Goal: Task Accomplishment & Management: Complete application form

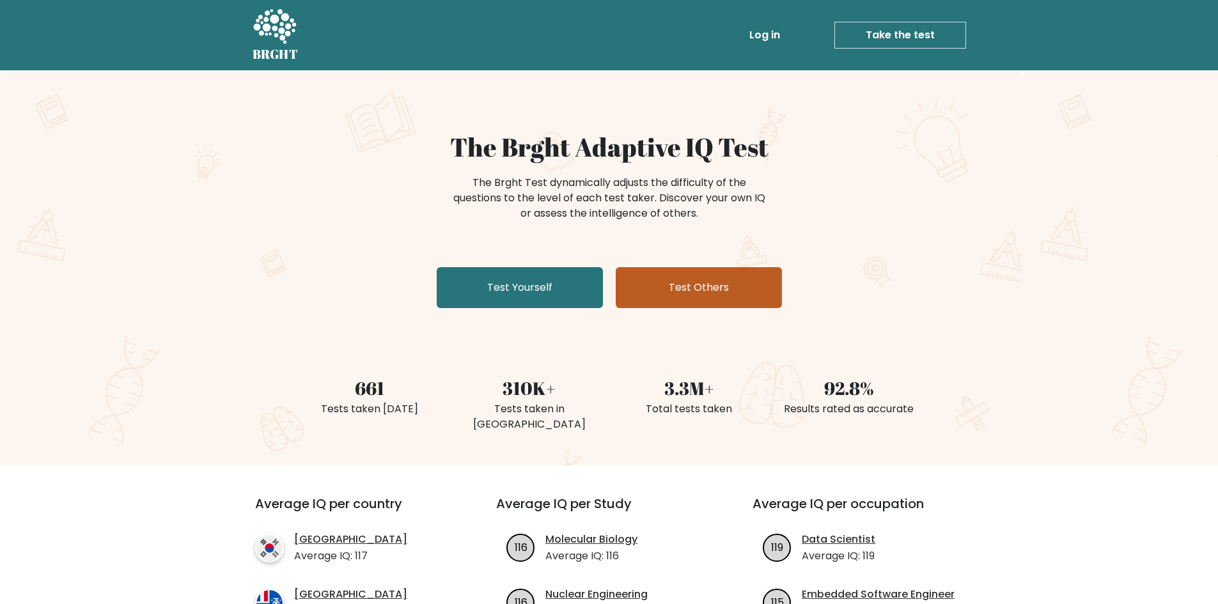
click at [658, 295] on link "Test Others" at bounding box center [698, 287] width 166 height 41
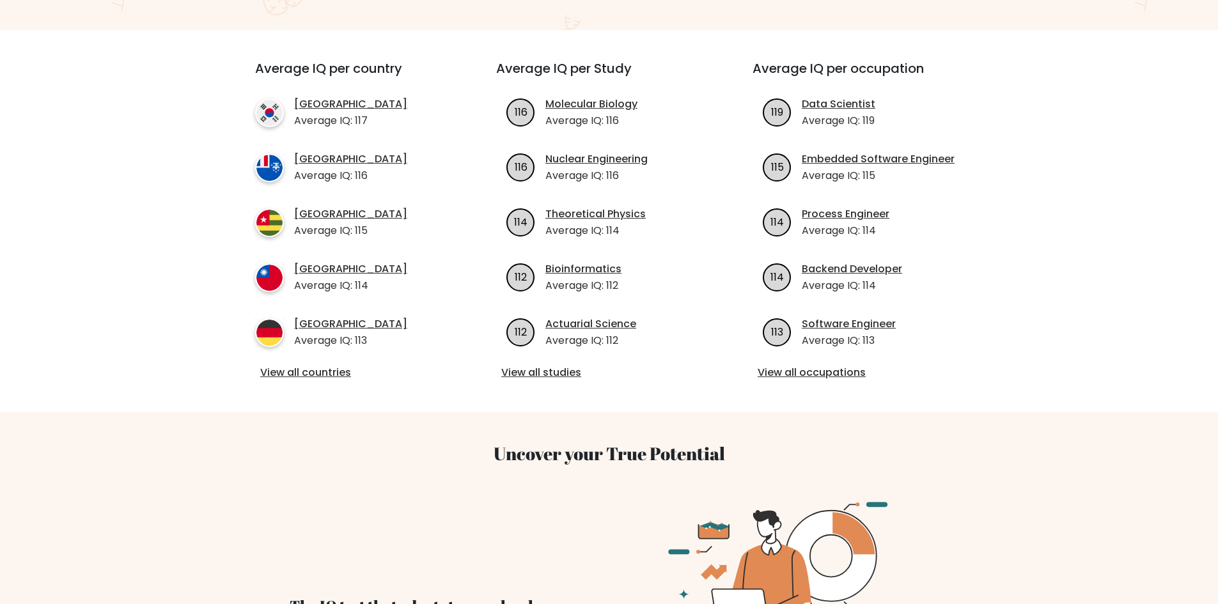
scroll to position [447, 0]
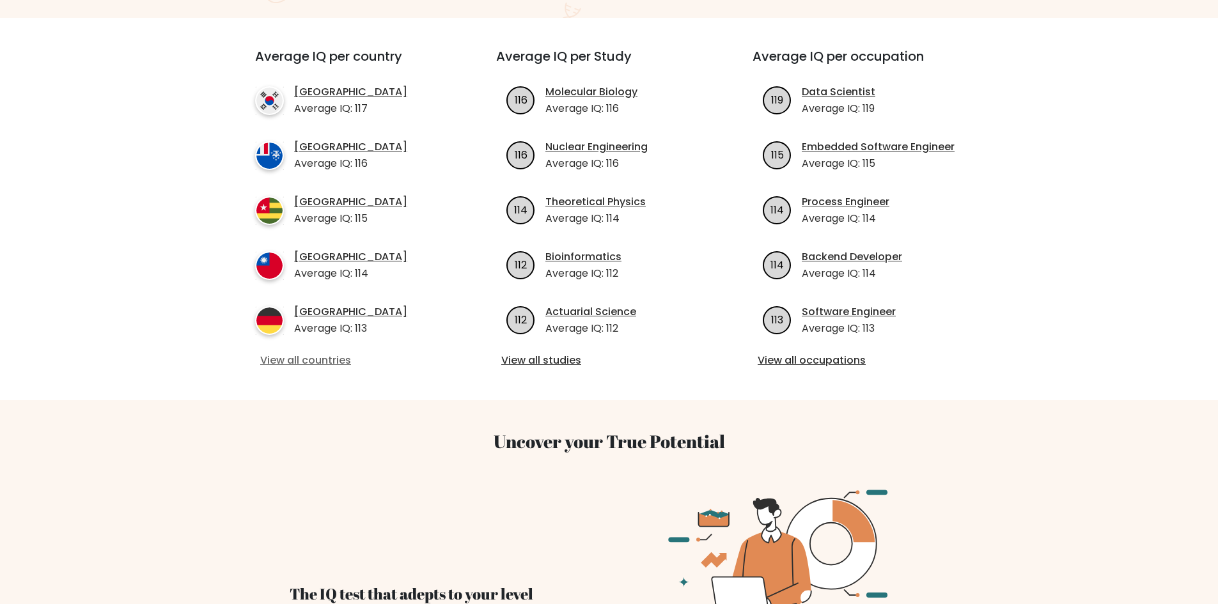
click at [327, 353] on link "View all countries" at bounding box center [352, 360] width 185 height 15
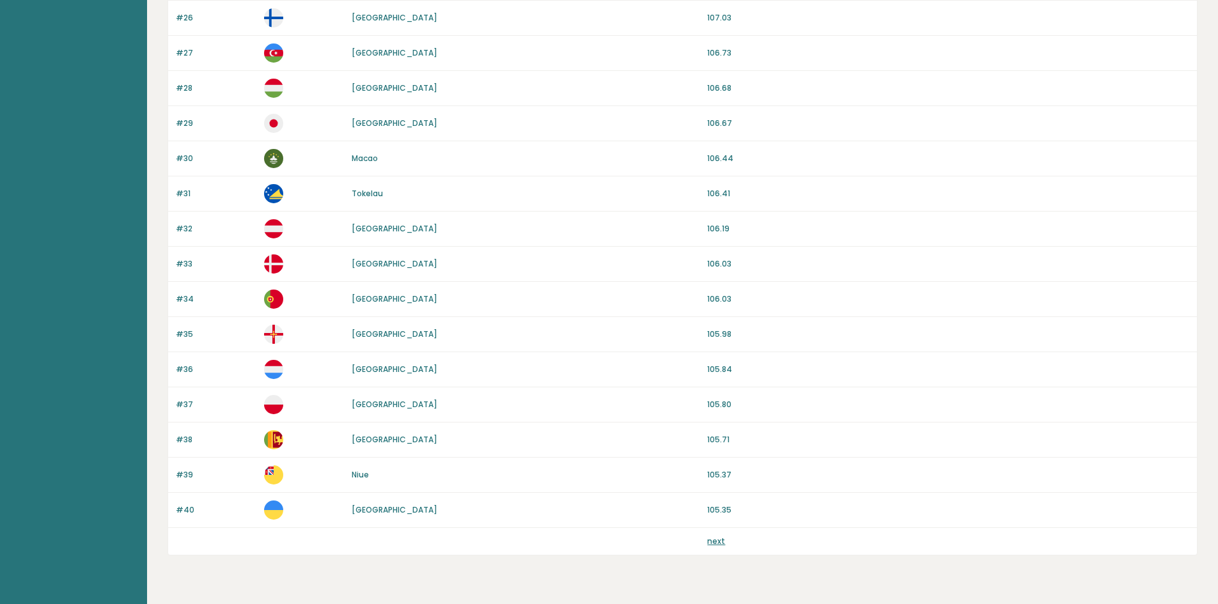
scroll to position [1056, 0]
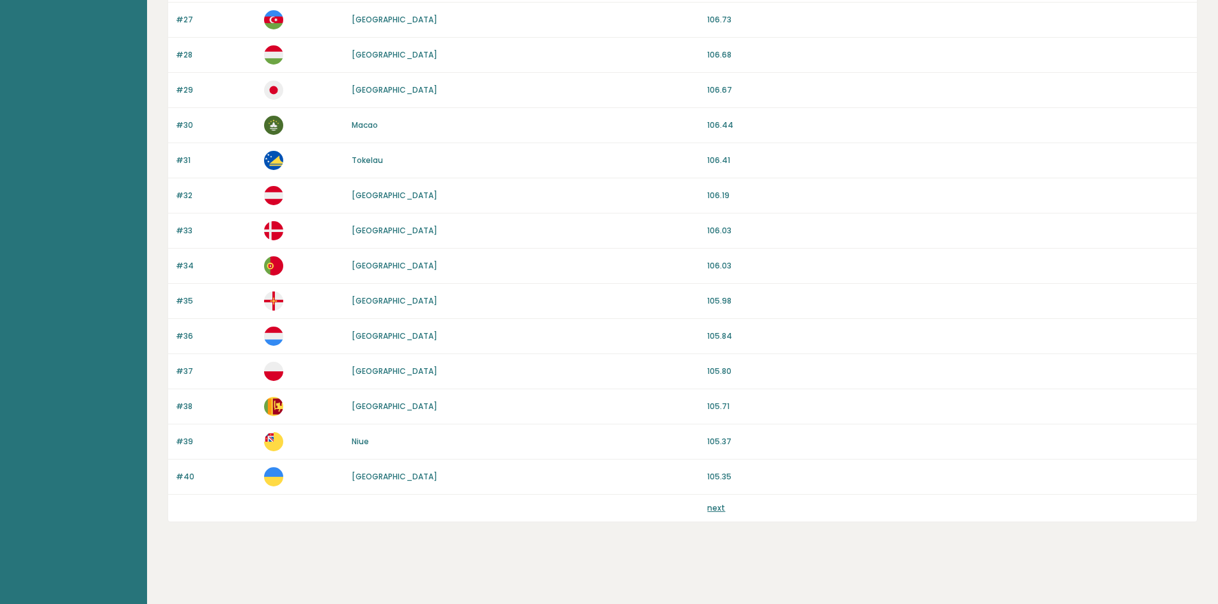
click at [716, 505] on link "next" at bounding box center [716, 507] width 18 height 11
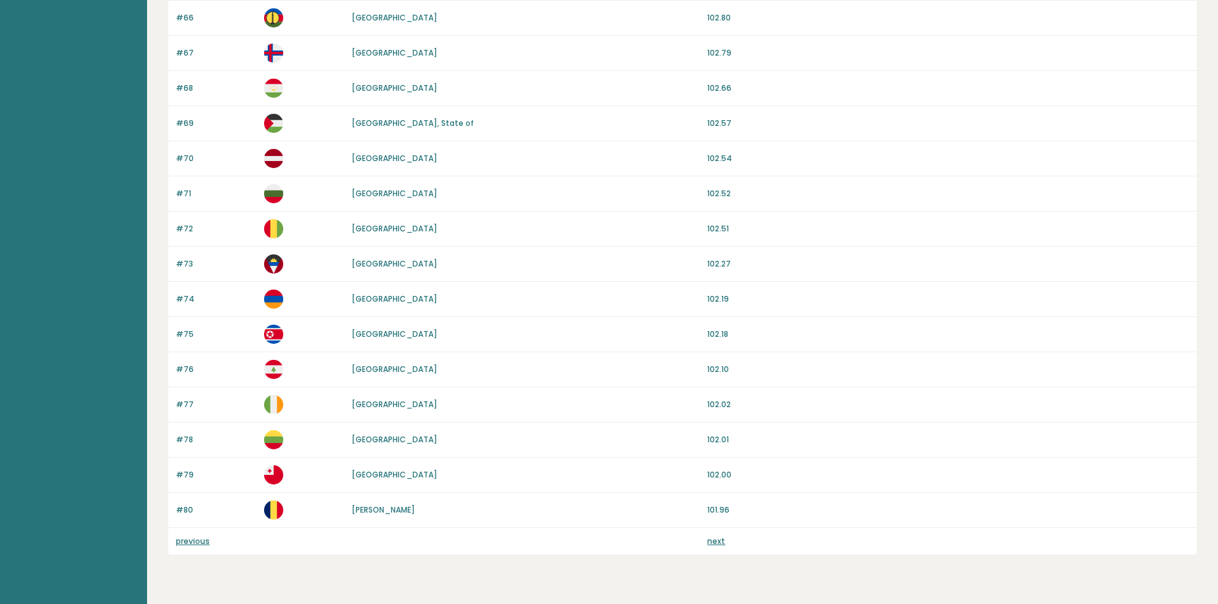
scroll to position [1056, 0]
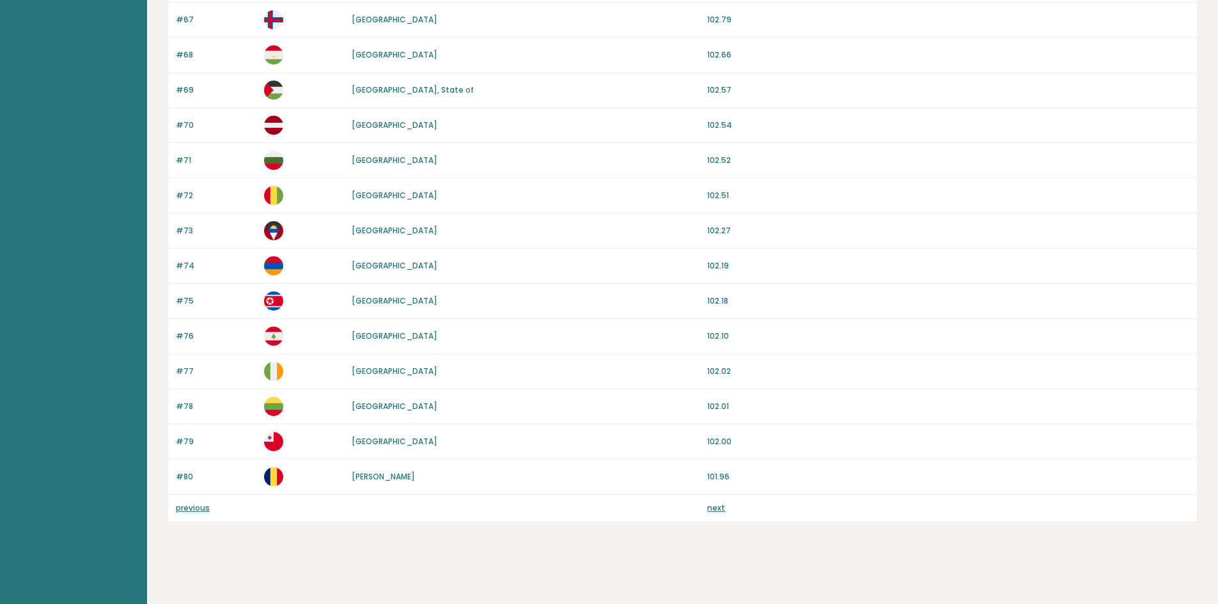
click at [717, 504] on link "next" at bounding box center [716, 507] width 18 height 11
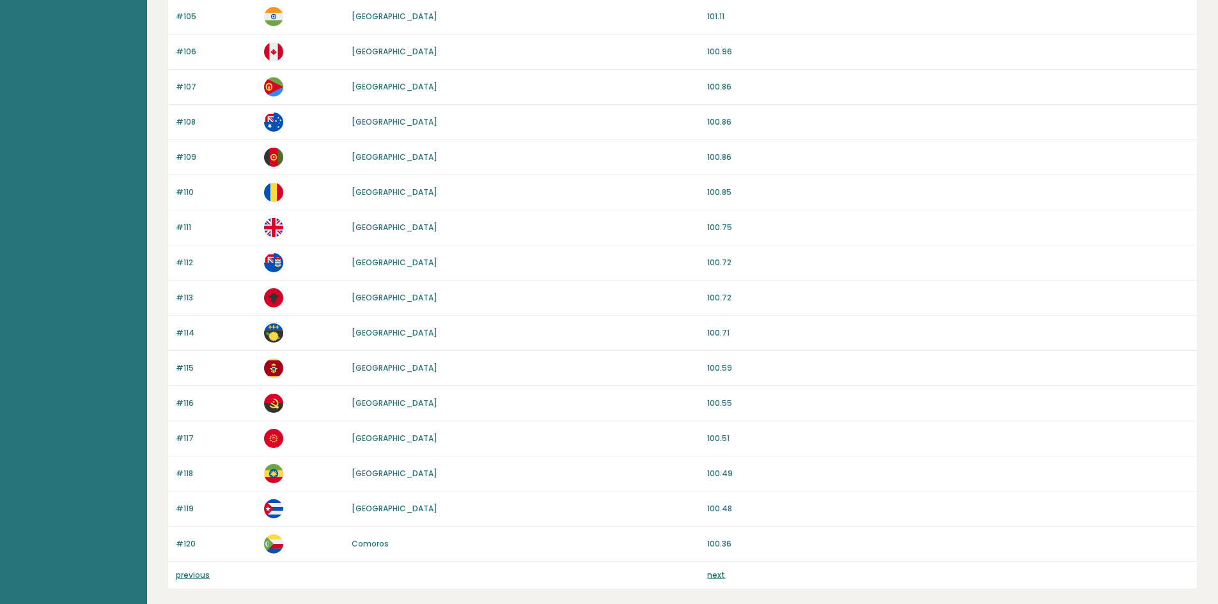
scroll to position [1056, 0]
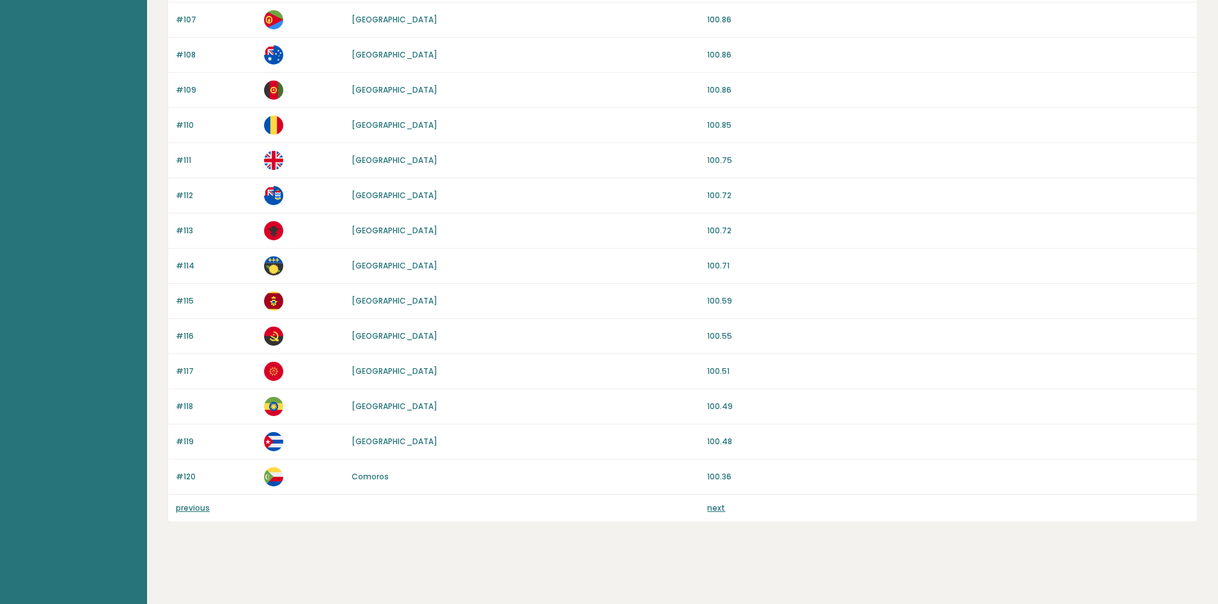
click at [709, 506] on link "next" at bounding box center [716, 507] width 18 height 11
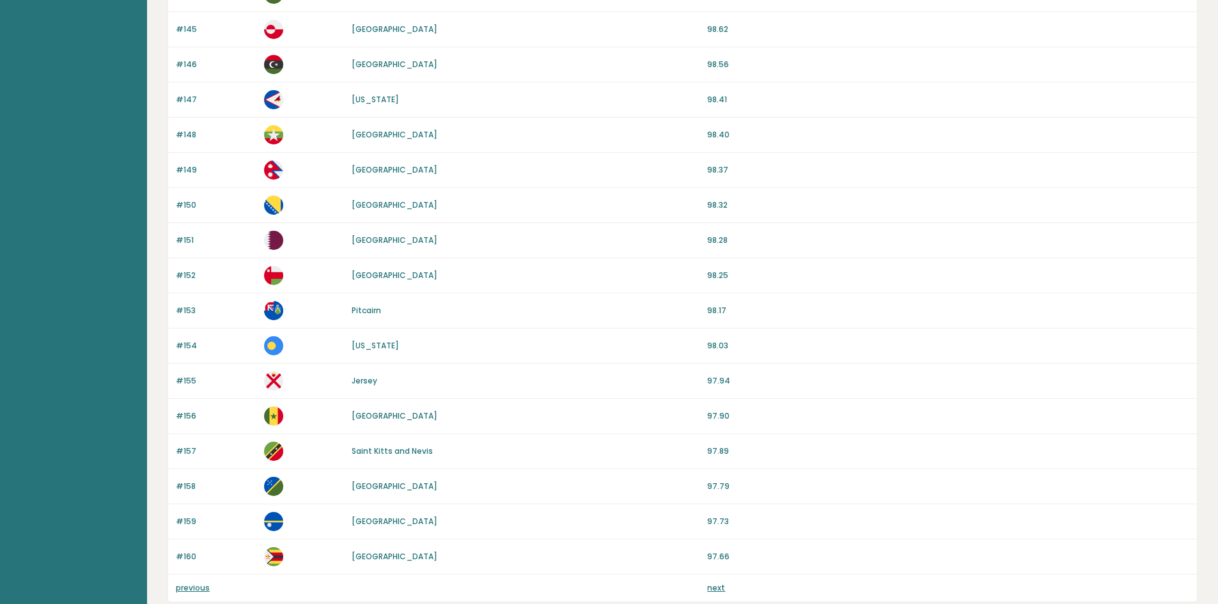
scroll to position [1056, 0]
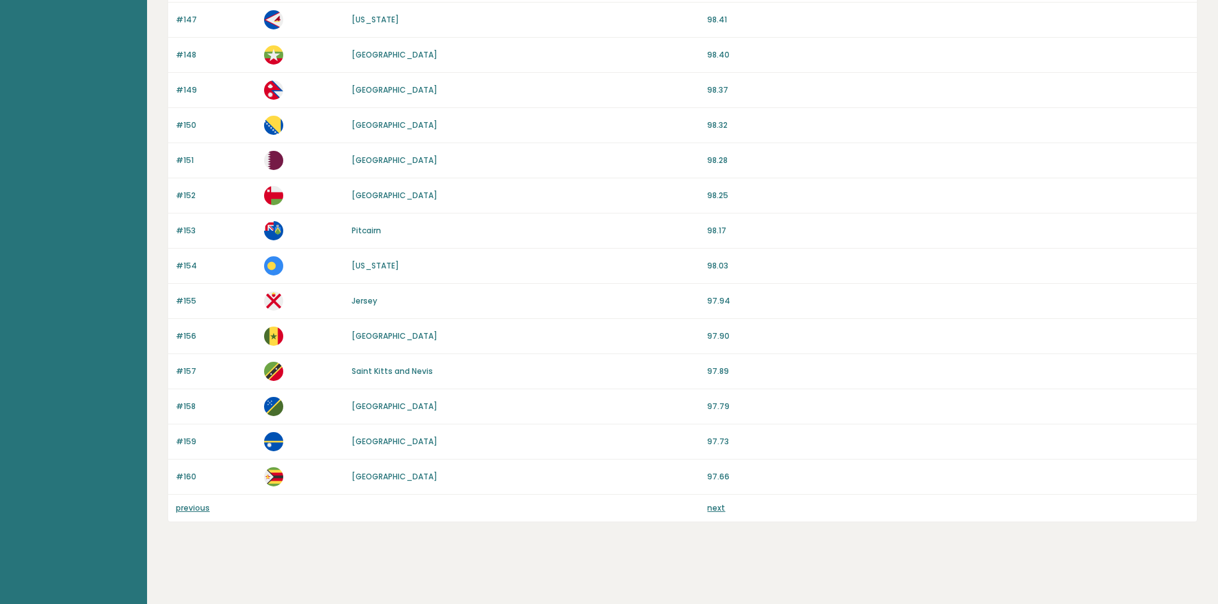
click at [715, 507] on link "next" at bounding box center [716, 507] width 18 height 11
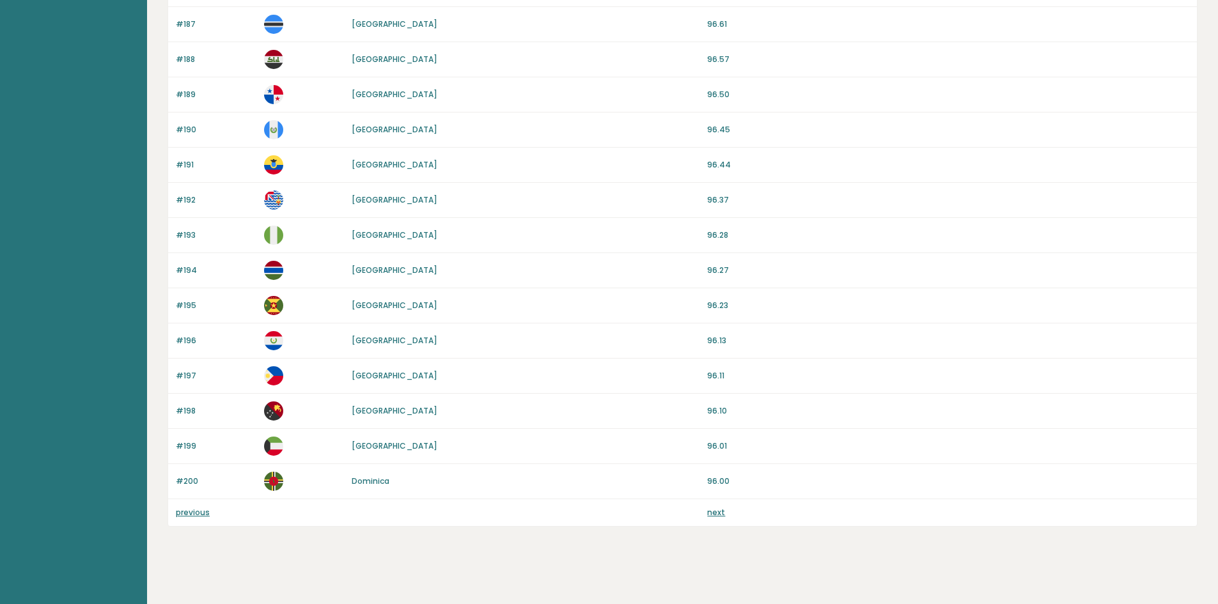
scroll to position [1056, 0]
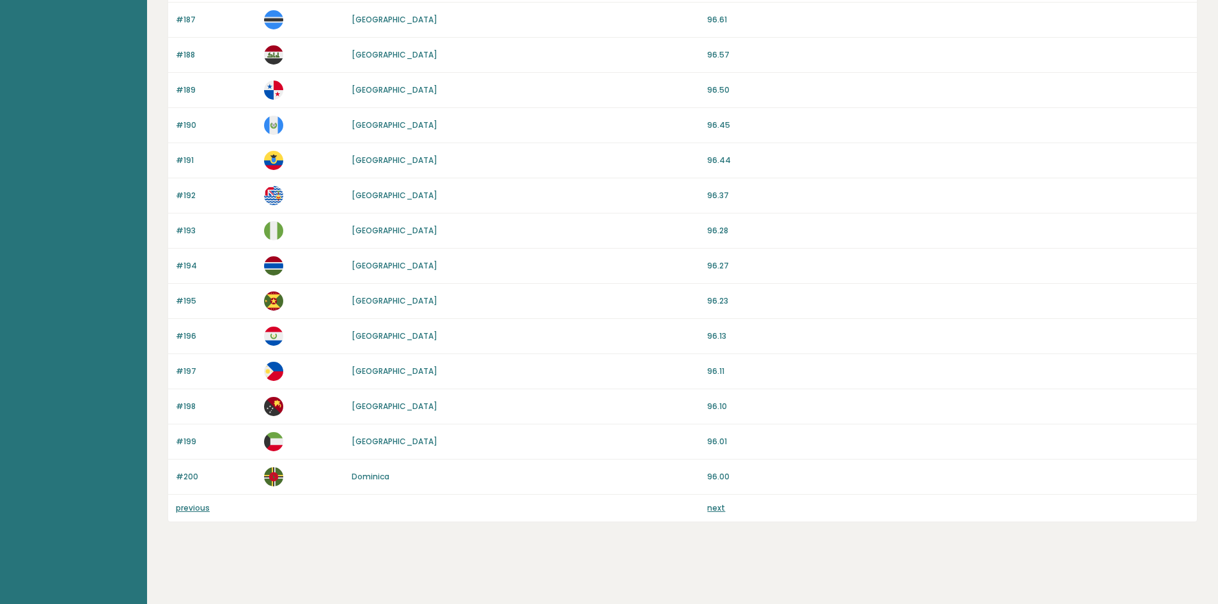
click at [717, 504] on link "next" at bounding box center [716, 507] width 18 height 11
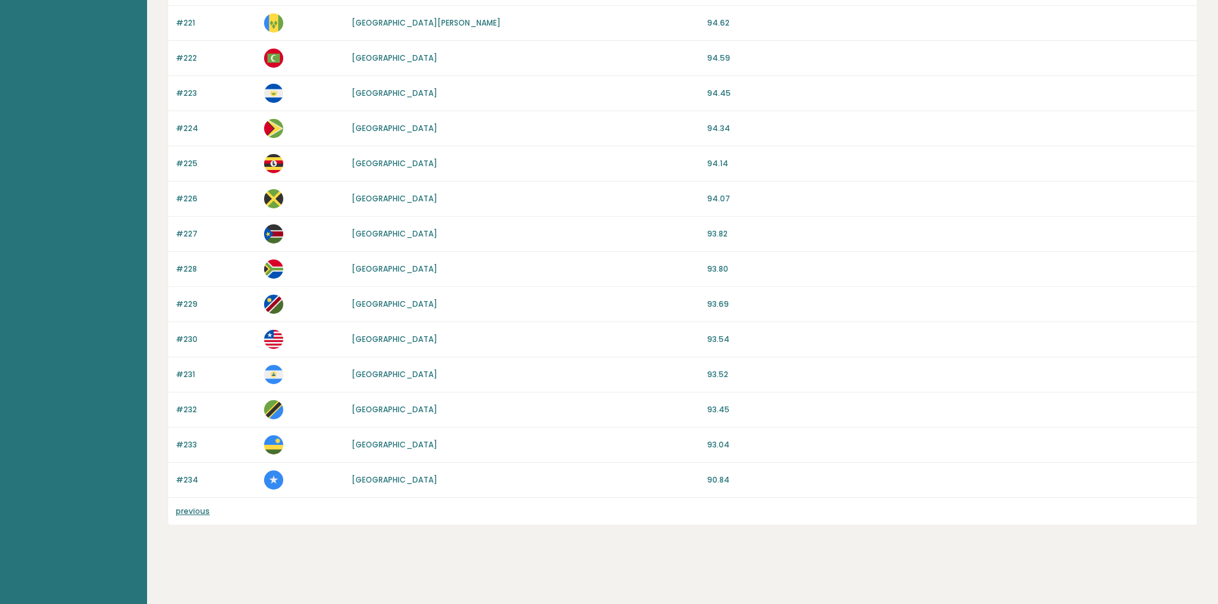
scroll to position [845, 0]
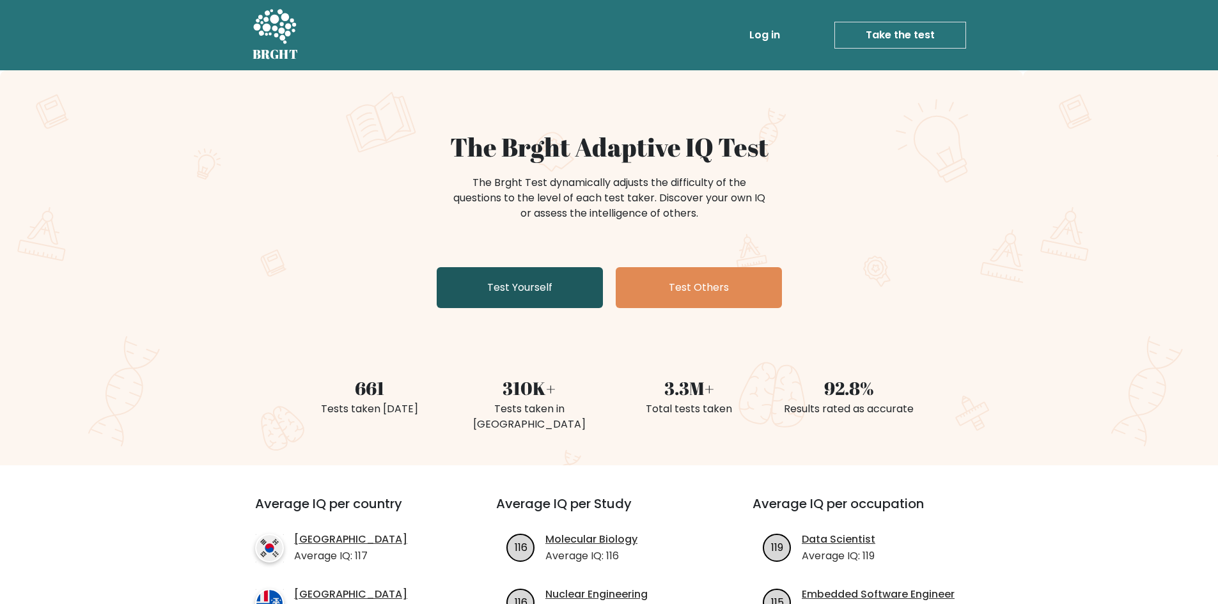
click at [552, 278] on link "Test Yourself" at bounding box center [520, 287] width 166 height 41
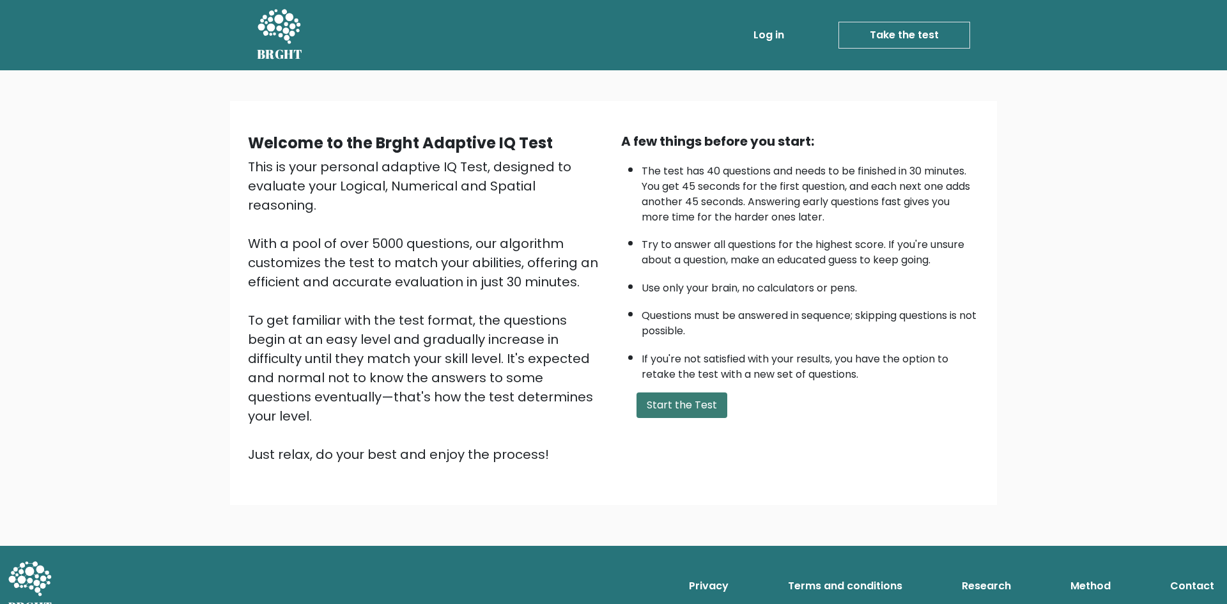
click at [693, 402] on button "Start the Test" at bounding box center [682, 405] width 91 height 26
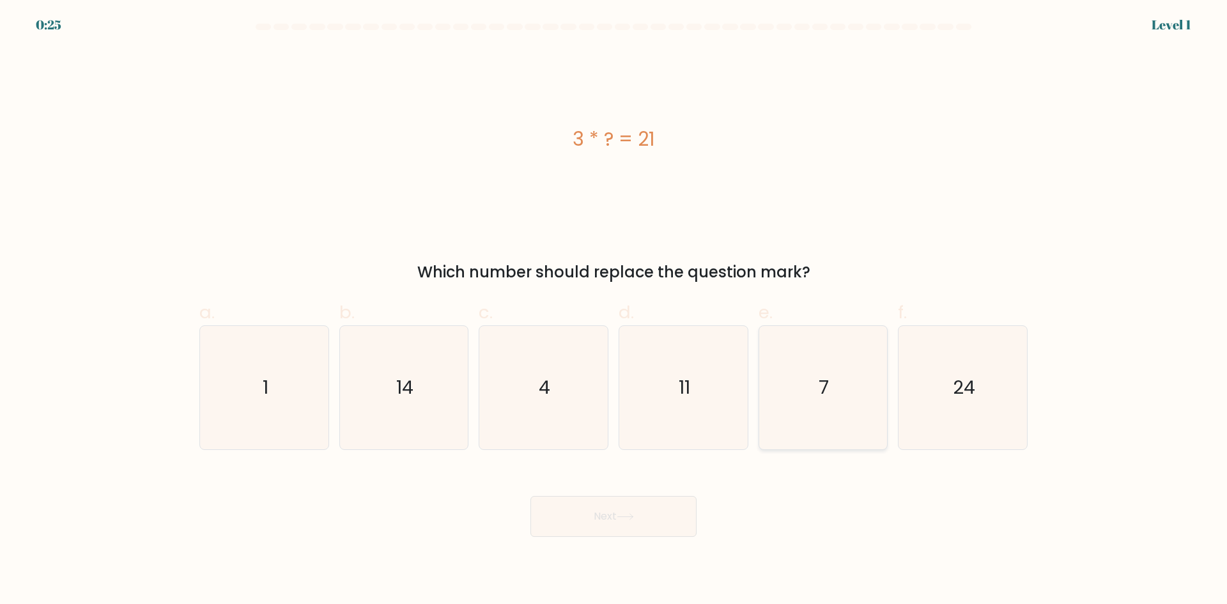
drag, startPoint x: 800, startPoint y: 417, endPoint x: 784, endPoint y: 428, distance: 19.0
click at [803, 415] on icon "7" at bounding box center [822, 387] width 123 height 123
click at [614, 311] on input "e. 7" at bounding box center [614, 306] width 1 height 8
radio input "true"
drag, startPoint x: 608, startPoint y: 512, endPoint x: 615, endPoint y: 507, distance: 8.3
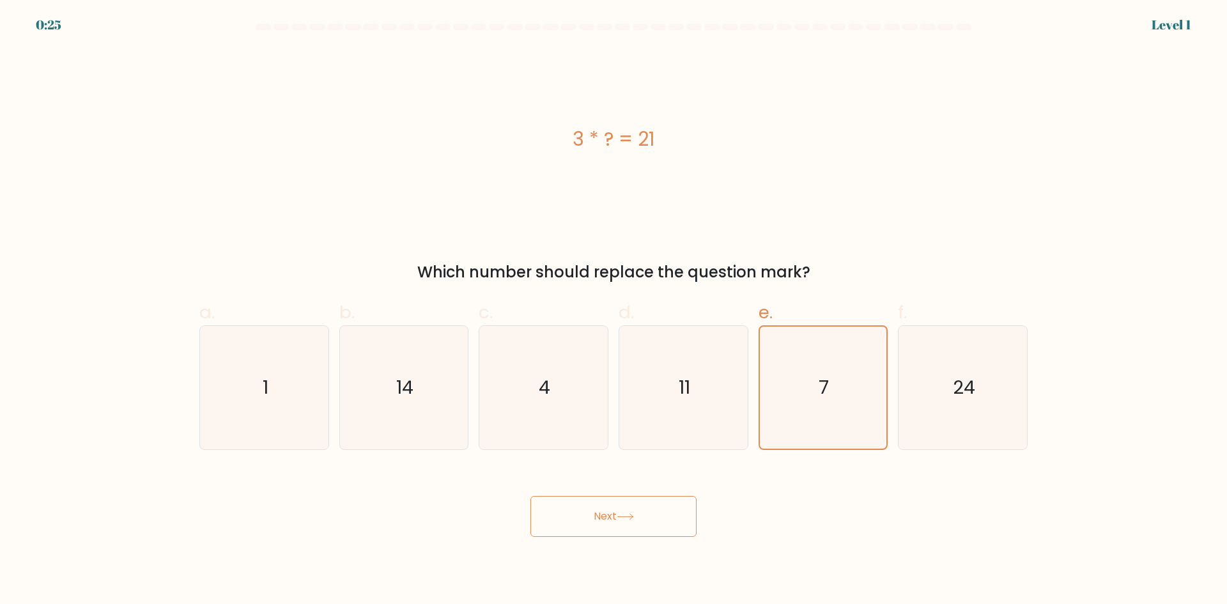
click at [613, 510] on button "Next" at bounding box center [613, 516] width 166 height 41
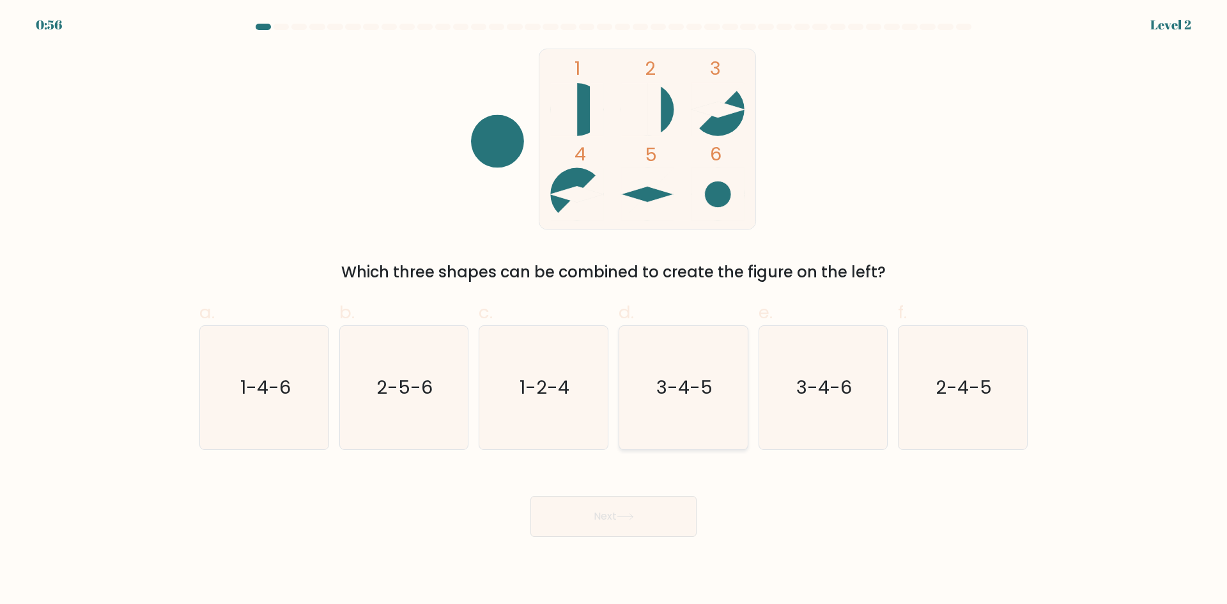
click at [686, 408] on icon "3-4-5" at bounding box center [683, 387] width 123 height 123
click at [614, 311] on input "d. 3-4-5" at bounding box center [614, 306] width 1 height 8
radio input "true"
click at [621, 529] on button "Next" at bounding box center [613, 516] width 166 height 41
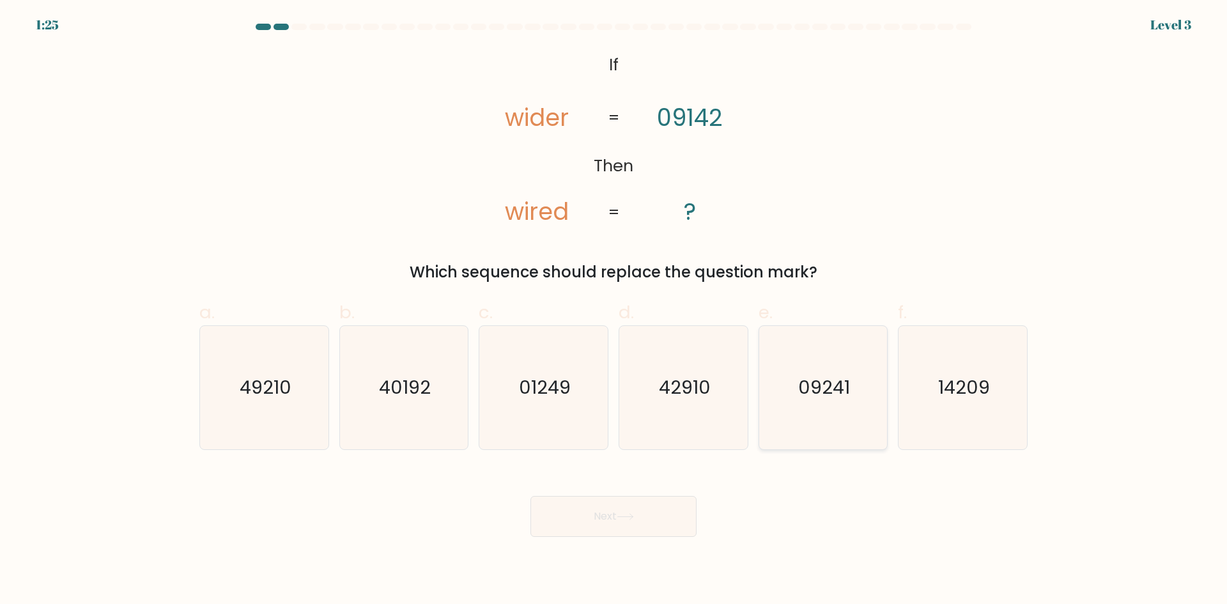
click at [847, 411] on icon "09241" at bounding box center [822, 387] width 123 height 123
click at [614, 311] on input "e. 09241" at bounding box center [614, 306] width 1 height 8
radio input "true"
click at [653, 501] on button "Next" at bounding box center [613, 516] width 166 height 41
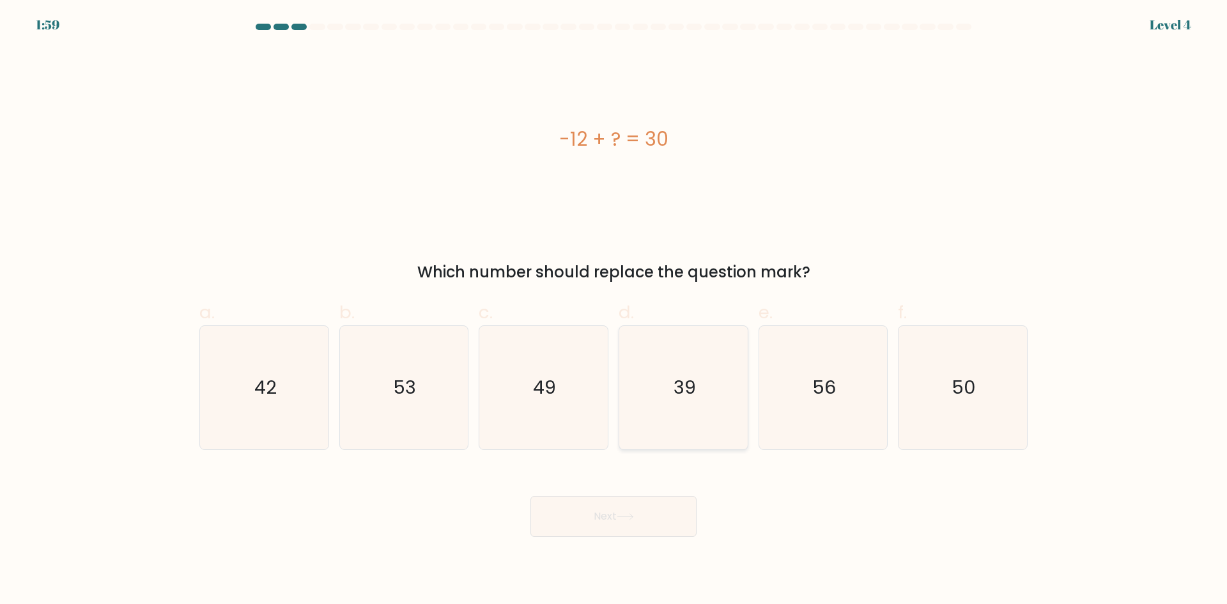
click at [700, 402] on icon "39" at bounding box center [683, 387] width 123 height 123
click at [614, 311] on input "d. 39" at bounding box center [614, 306] width 1 height 8
radio input "true"
drag, startPoint x: 278, startPoint y: 400, endPoint x: 284, endPoint y: 403, distance: 6.6
click at [278, 401] on icon "42" at bounding box center [264, 387] width 123 height 123
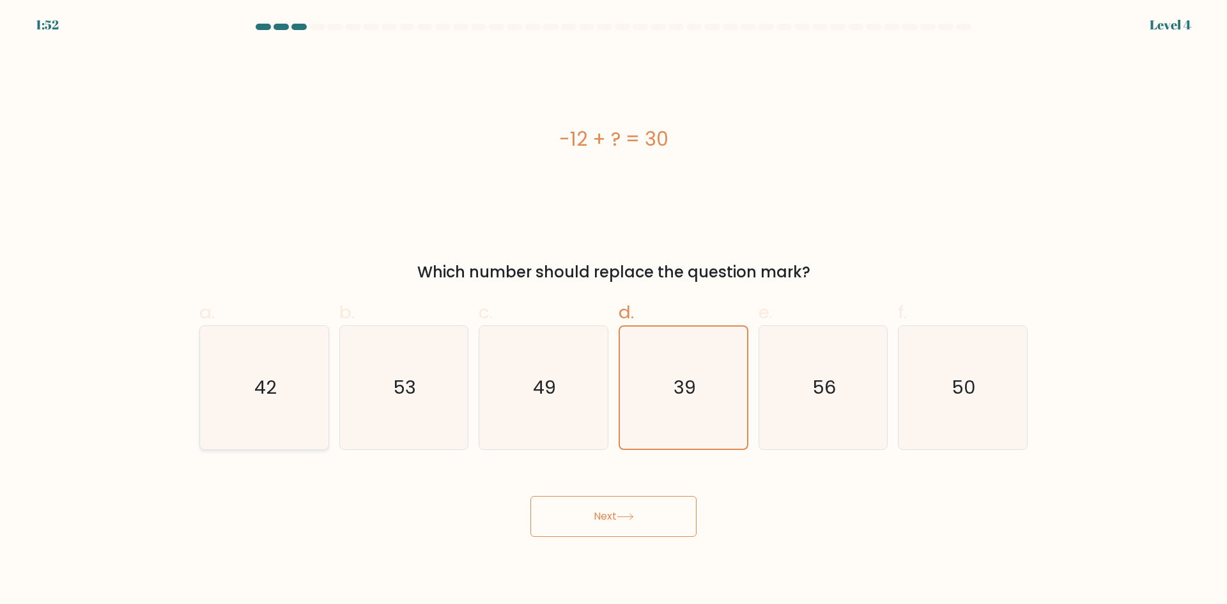
click at [614, 311] on input "a. 42" at bounding box center [614, 306] width 1 height 8
radio input "true"
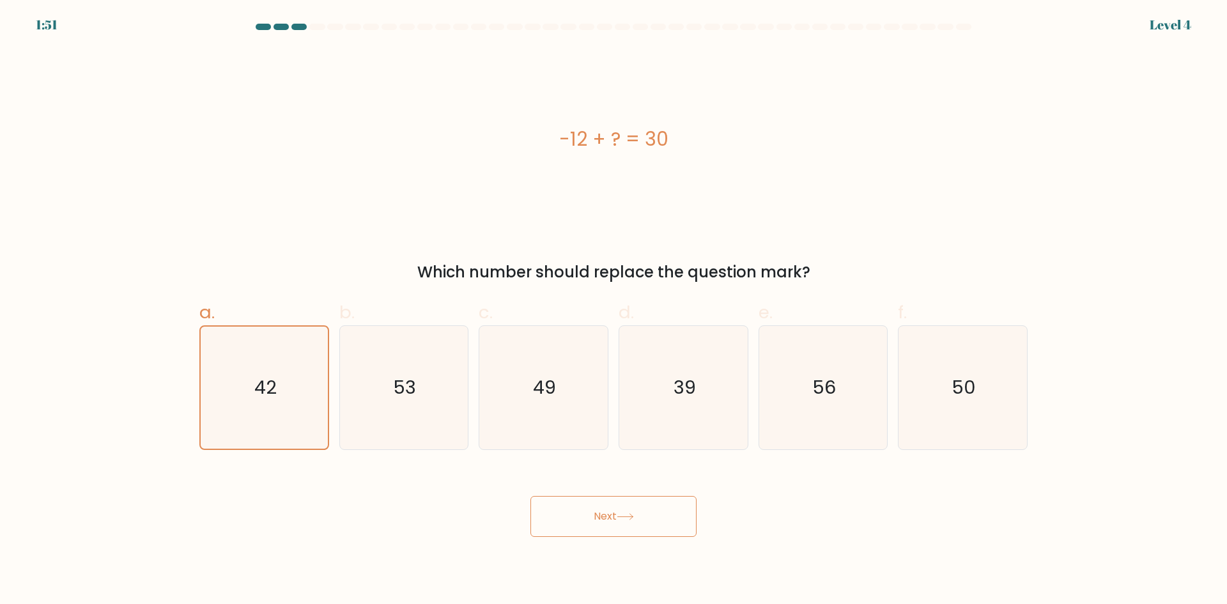
click at [628, 511] on button "Next" at bounding box center [613, 516] width 166 height 41
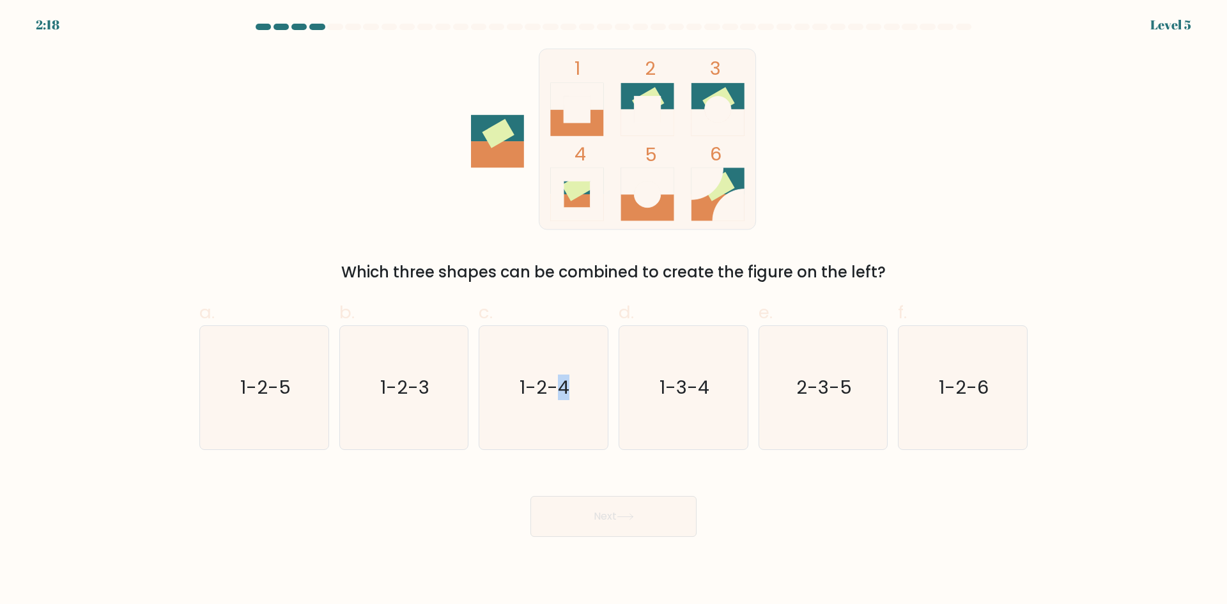
drag, startPoint x: 563, startPoint y: 384, endPoint x: 611, endPoint y: 420, distance: 59.8
click at [594, 401] on icon "1-2-4" at bounding box center [543, 387] width 123 height 123
click at [651, 523] on button "Next" at bounding box center [613, 516] width 166 height 41
click at [649, 520] on button "Next" at bounding box center [613, 516] width 166 height 41
click at [576, 429] on icon "1-2-4" at bounding box center [543, 387] width 123 height 123
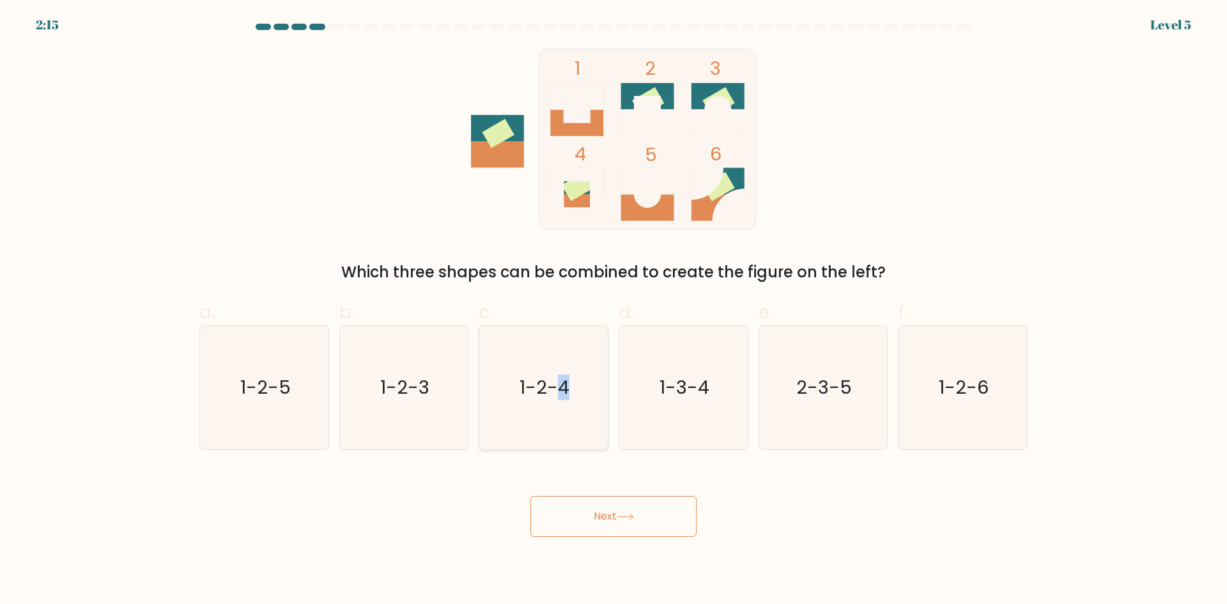
click at [614, 311] on input "c. 1-2-4" at bounding box center [614, 306] width 1 height 8
radio input "true"
click at [620, 521] on button "Next" at bounding box center [613, 516] width 166 height 41
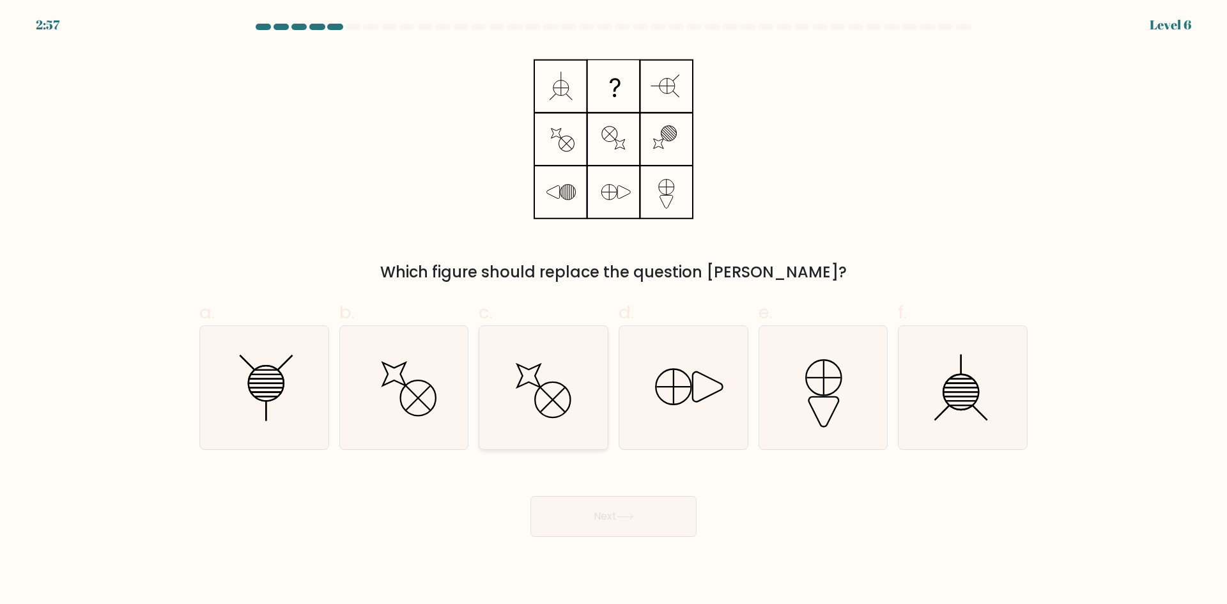
click at [543, 409] on line at bounding box center [553, 400] width 24 height 24
click at [614, 311] on input "c." at bounding box center [614, 306] width 1 height 8
radio input "true"
click at [611, 530] on button "Next" at bounding box center [613, 516] width 166 height 41
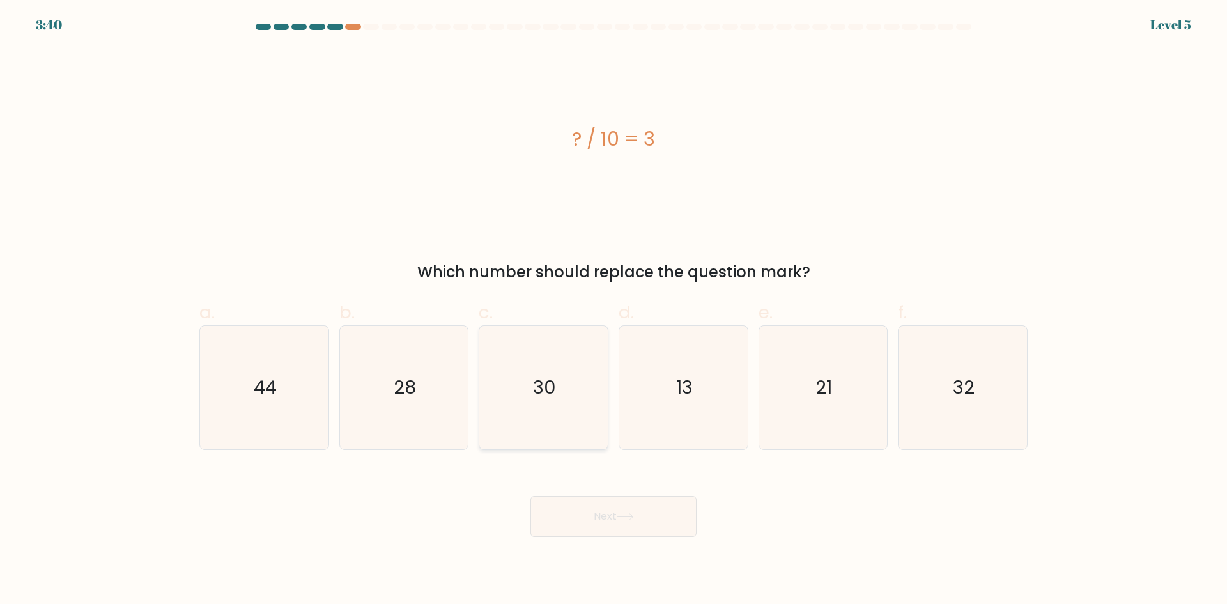
click at [557, 438] on icon "30" at bounding box center [543, 387] width 123 height 123
click at [614, 311] on input "c. 30" at bounding box center [614, 306] width 1 height 8
radio input "true"
click at [608, 490] on div "Next" at bounding box center [614, 501] width 844 height 72
click at [614, 522] on button "Next" at bounding box center [613, 516] width 166 height 41
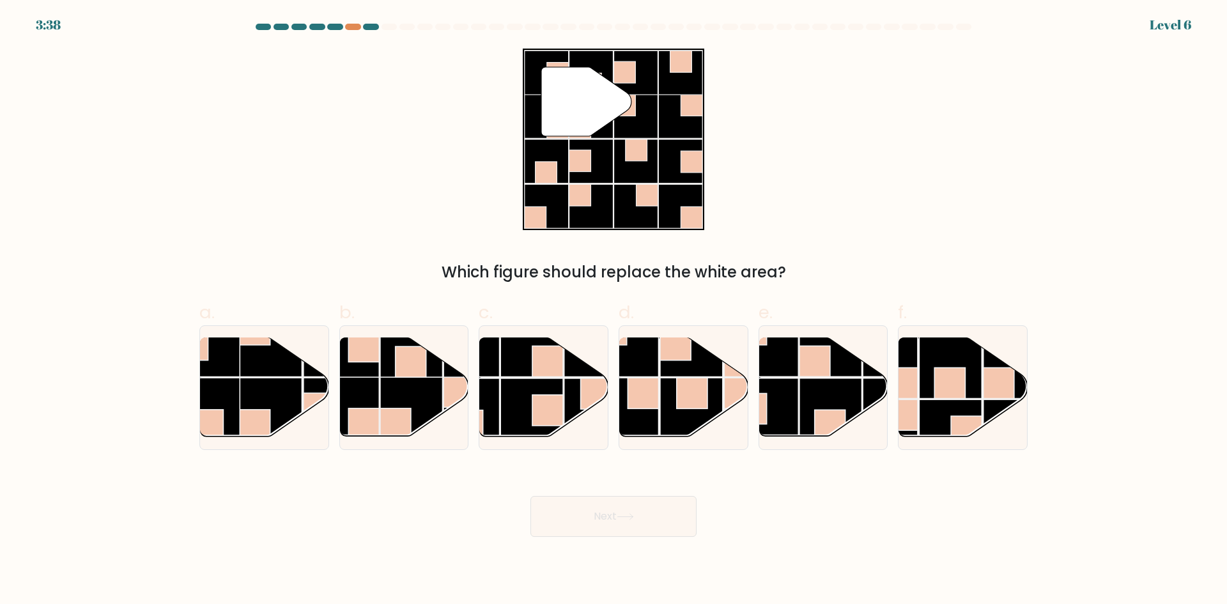
click at [624, 530] on button "Next" at bounding box center [613, 516] width 166 height 41
click at [650, 405] on rect at bounding box center [643, 393] width 31 height 31
click at [614, 311] on input "d." at bounding box center [614, 306] width 1 height 8
radio input "true"
click at [624, 500] on button "Next" at bounding box center [613, 516] width 166 height 41
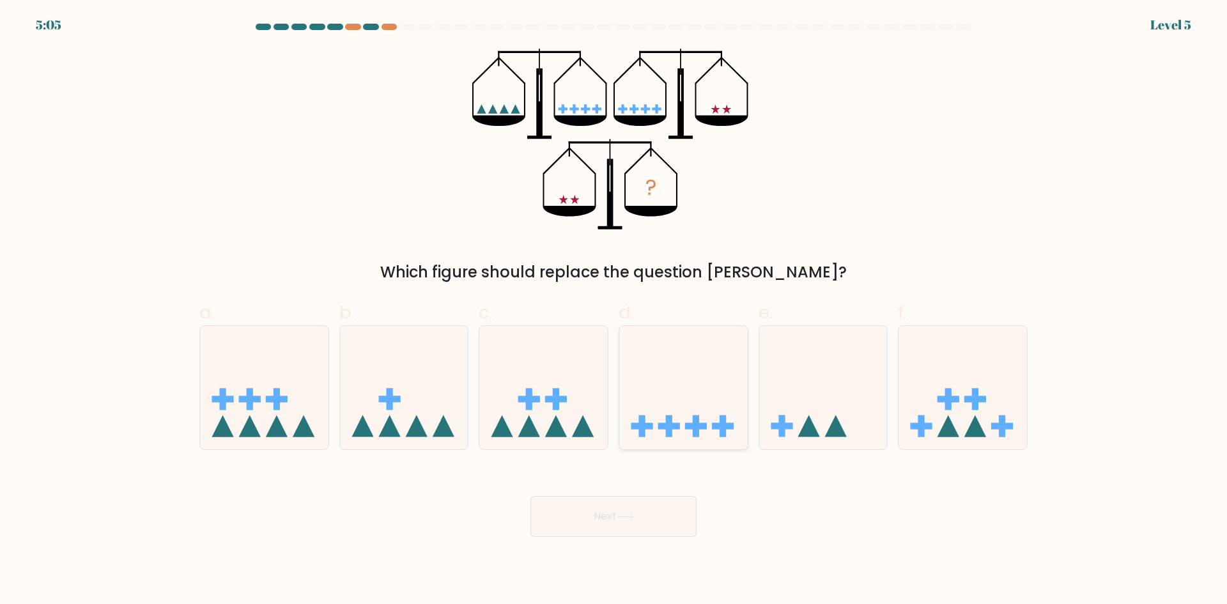
click at [638, 412] on icon at bounding box center [683, 387] width 128 height 106
click at [614, 311] on input "d." at bounding box center [614, 306] width 1 height 8
radio input "true"
click at [624, 518] on icon at bounding box center [625, 516] width 17 height 7
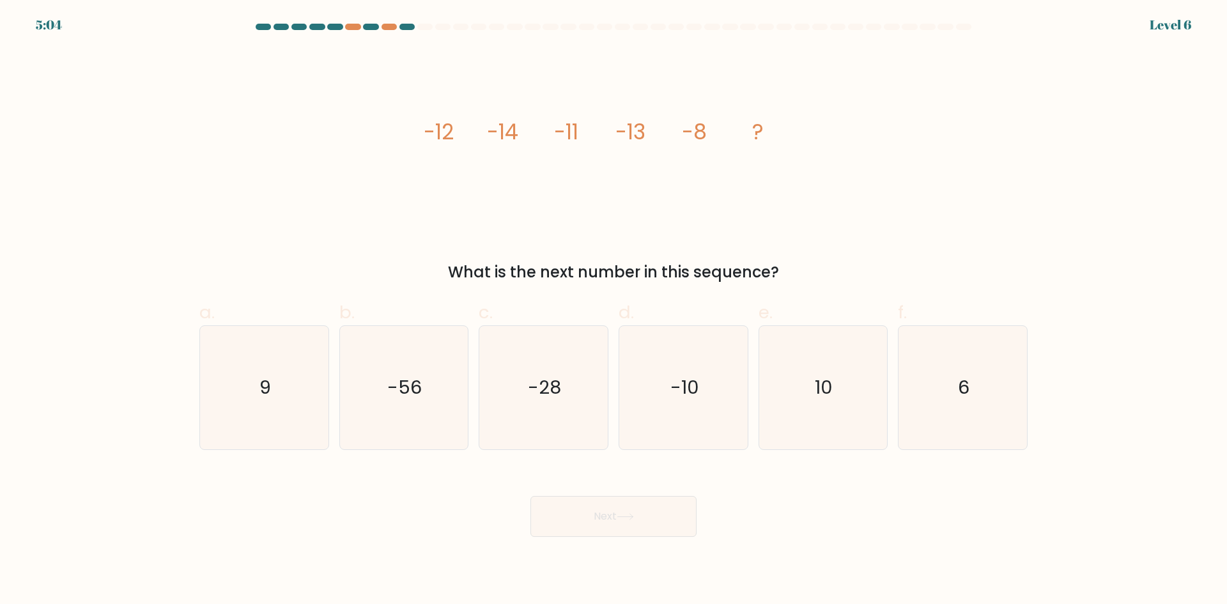
click at [622, 523] on button "Next" at bounding box center [613, 516] width 166 height 41
click at [652, 404] on icon "-10" at bounding box center [683, 387] width 123 height 123
click at [614, 311] on input "d. -10" at bounding box center [614, 306] width 1 height 8
radio input "true"
click at [630, 497] on button "Next" at bounding box center [613, 516] width 166 height 41
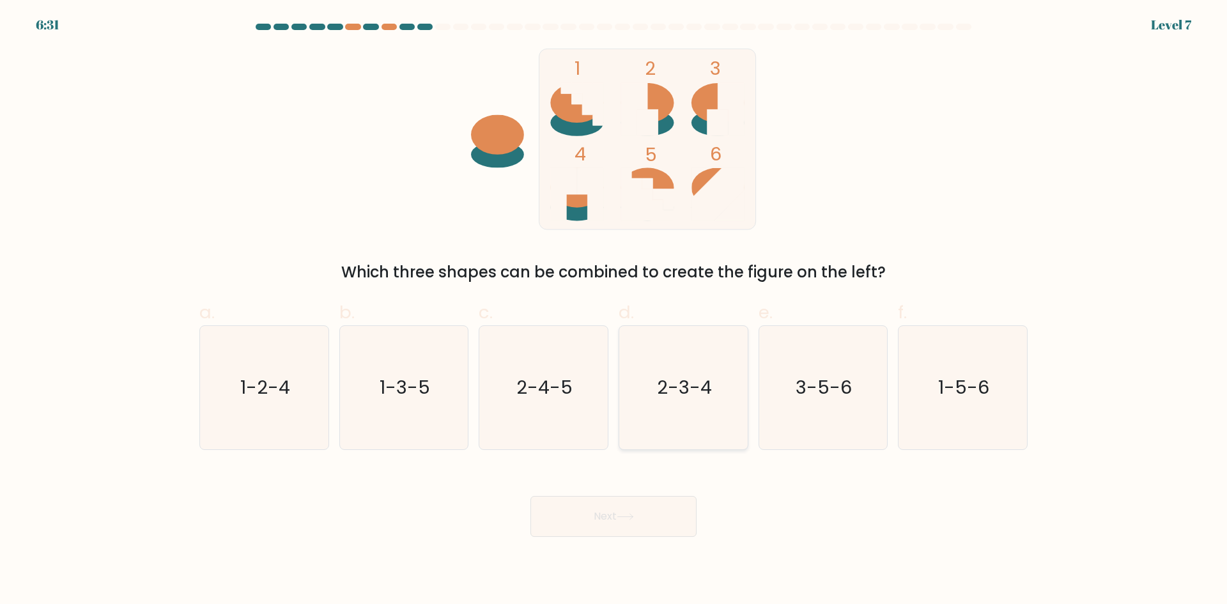
drag, startPoint x: 658, startPoint y: 403, endPoint x: 657, endPoint y: 419, distance: 15.4
click at [657, 419] on icon "2-3-4" at bounding box center [683, 387] width 123 height 123
click at [614, 311] on input "d. 2-3-4" at bounding box center [614, 306] width 1 height 8
radio input "true"
click at [627, 513] on icon at bounding box center [625, 516] width 17 height 7
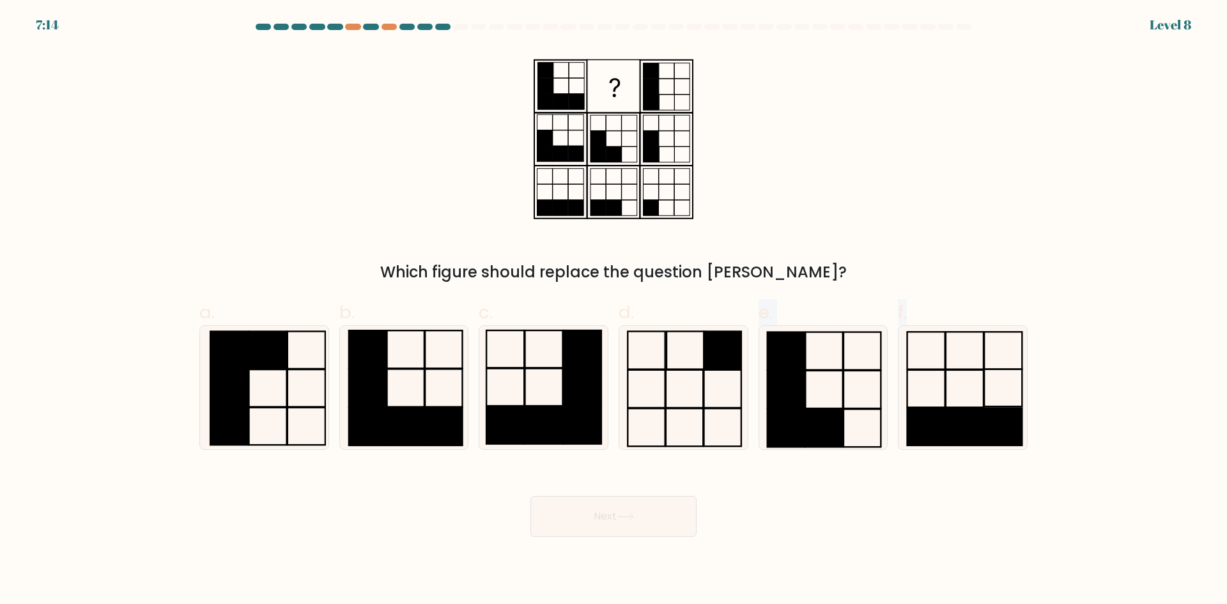
drag, startPoint x: 673, startPoint y: 474, endPoint x: 674, endPoint y: 463, distance: 10.9
click at [673, 474] on form at bounding box center [613, 280] width 1227 height 513
click at [692, 394] on icon at bounding box center [683, 387] width 123 height 123
click at [614, 311] on input "d." at bounding box center [614, 306] width 1 height 8
radio input "true"
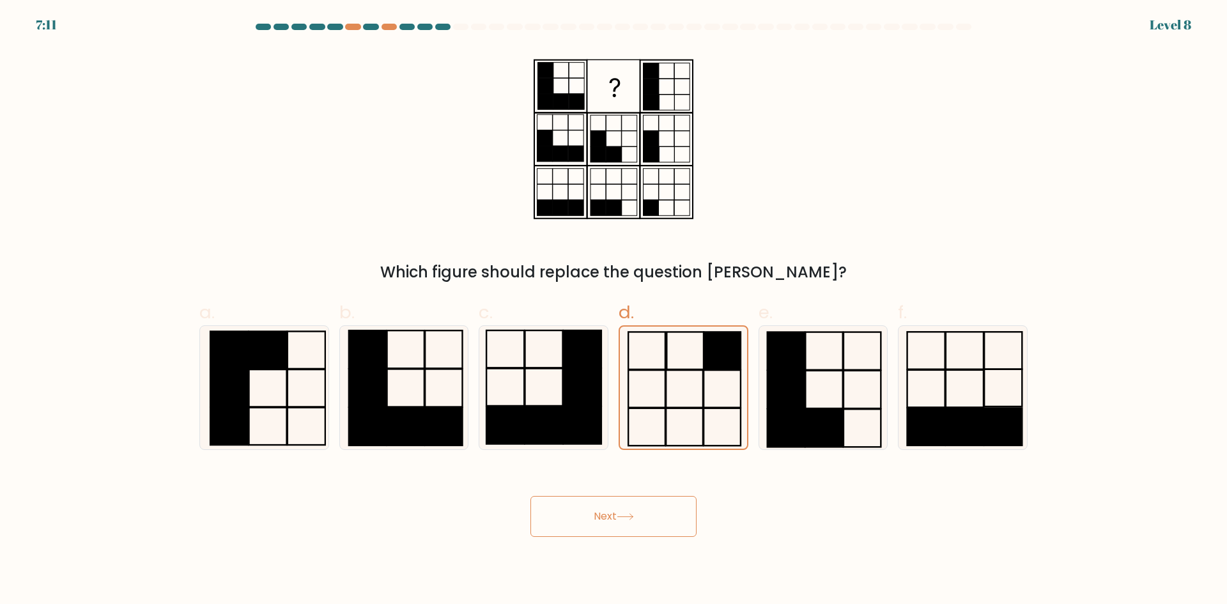
click at [596, 515] on button "Next" at bounding box center [613, 516] width 166 height 41
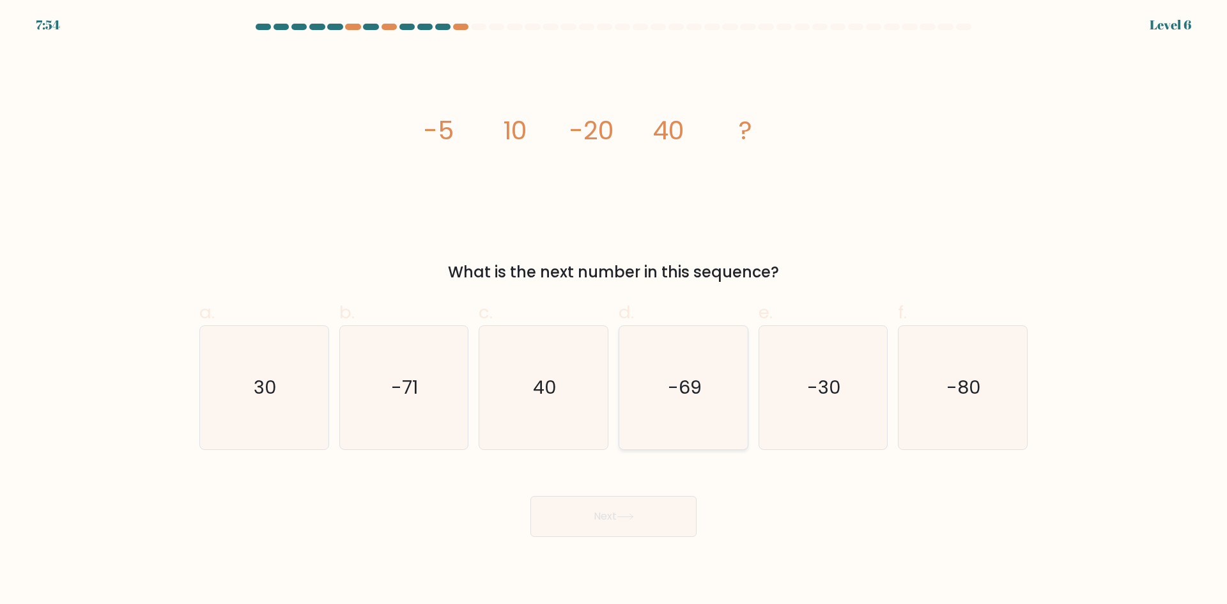
click at [666, 383] on icon "-69" at bounding box center [683, 387] width 123 height 123
click at [614, 311] on input "d. -69" at bounding box center [614, 306] width 1 height 8
radio input "true"
click at [641, 485] on div "Next" at bounding box center [614, 501] width 844 height 72
click at [642, 513] on button "Next" at bounding box center [613, 516] width 166 height 41
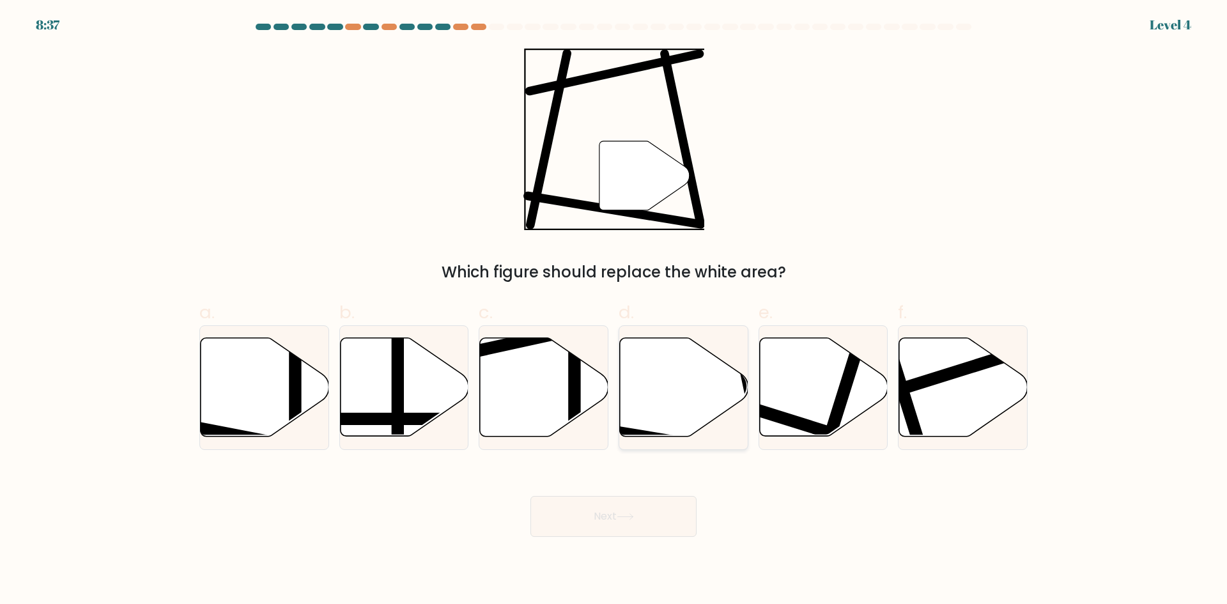
click at [682, 415] on icon at bounding box center [684, 387] width 128 height 98
click at [614, 311] on input "d." at bounding box center [614, 306] width 1 height 8
radio input "true"
click at [662, 523] on button "Next" at bounding box center [613, 516] width 166 height 41
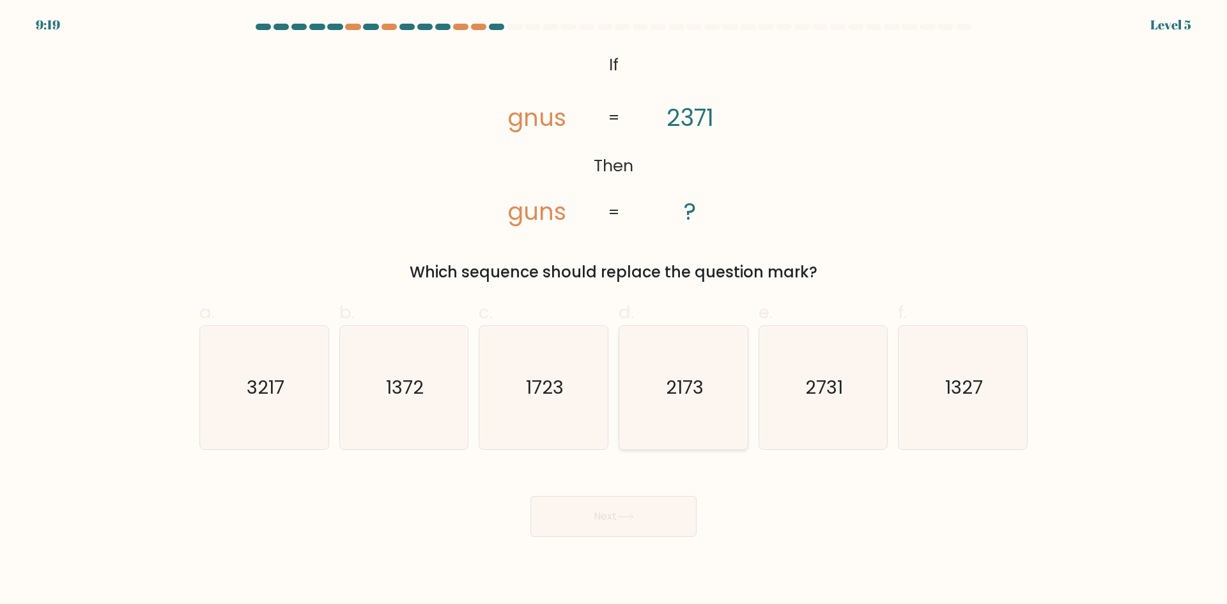
click at [695, 443] on icon "2173" at bounding box center [683, 387] width 123 height 123
click at [614, 311] on input "d. 2173" at bounding box center [614, 306] width 1 height 8
radio input "true"
click at [655, 523] on button "Next" at bounding box center [613, 516] width 166 height 41
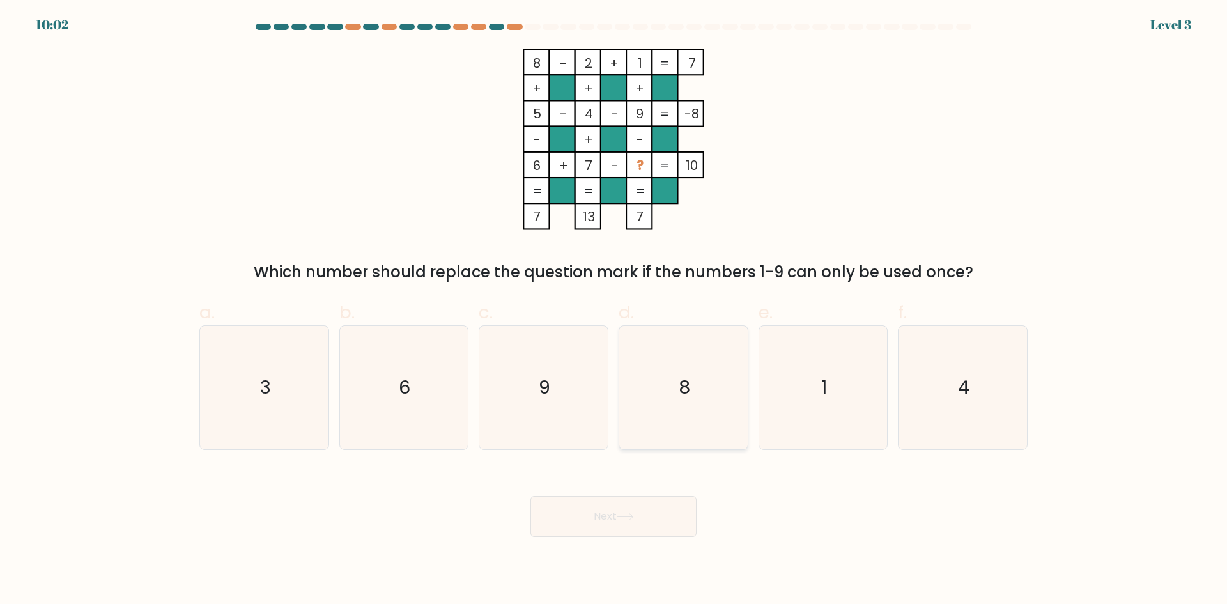
click at [700, 413] on icon "8" at bounding box center [683, 387] width 123 height 123
click at [614, 311] on input "d. 8" at bounding box center [614, 306] width 1 height 8
radio input "true"
click at [654, 525] on button "Next" at bounding box center [613, 516] width 166 height 41
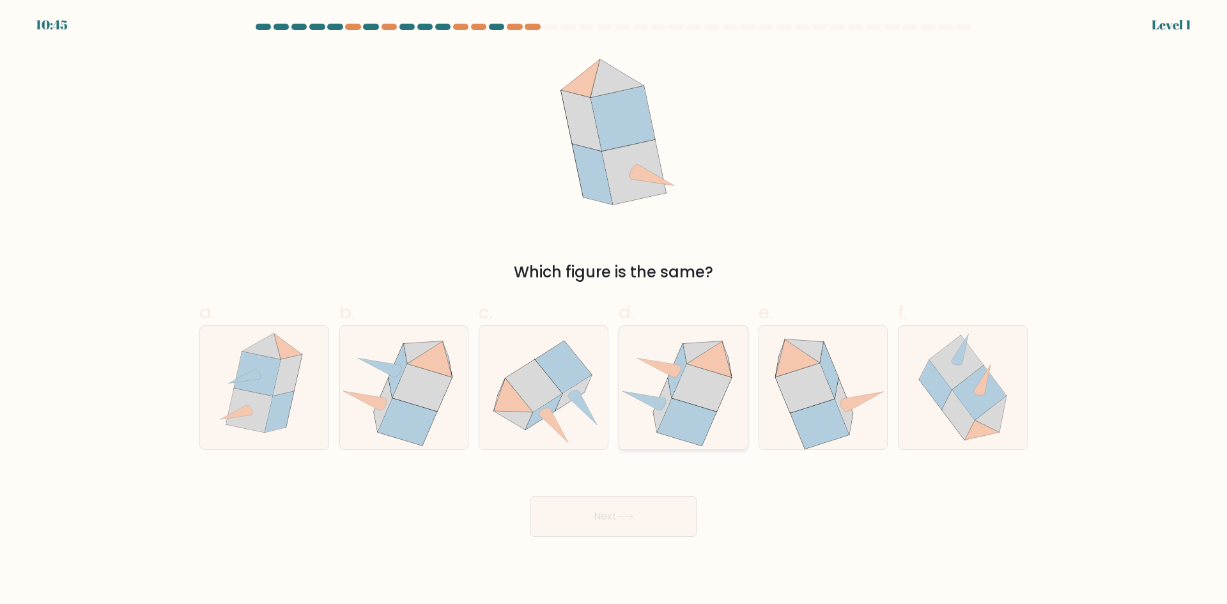
click at [702, 398] on icon at bounding box center [701, 387] width 59 height 47
click at [614, 311] on input "d." at bounding box center [614, 306] width 1 height 8
radio input "true"
click at [656, 509] on button "Next" at bounding box center [613, 516] width 166 height 41
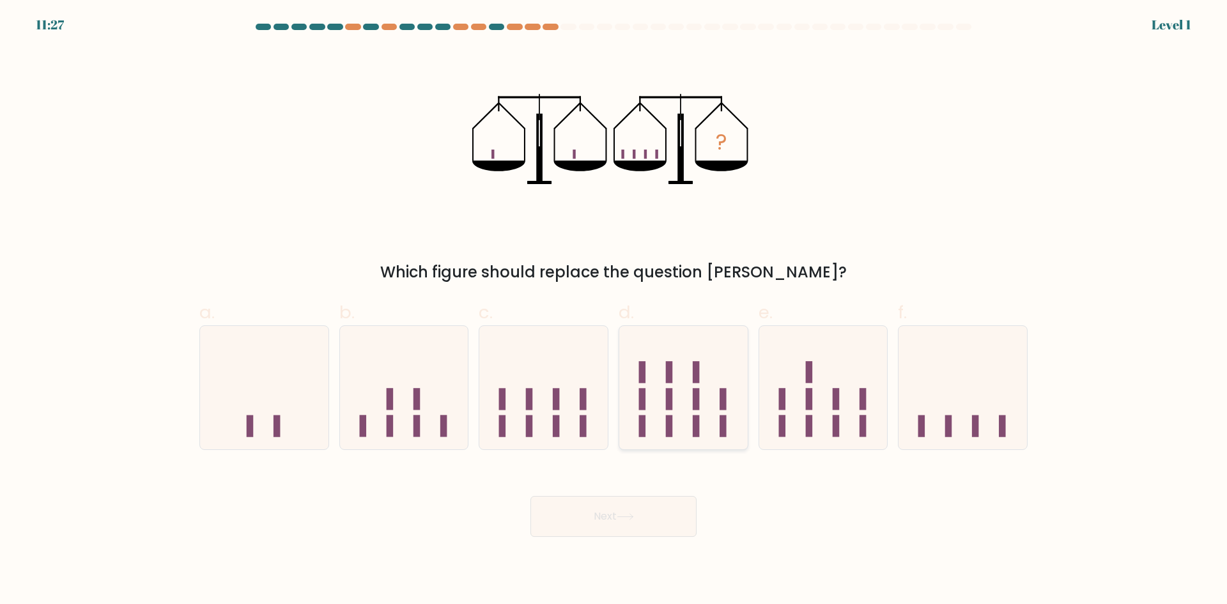
click at [697, 398] on rect at bounding box center [696, 400] width 7 height 22
click at [614, 311] on input "d." at bounding box center [614, 306] width 1 height 8
radio input "true"
click at [654, 500] on button "Next" at bounding box center [613, 516] width 166 height 41
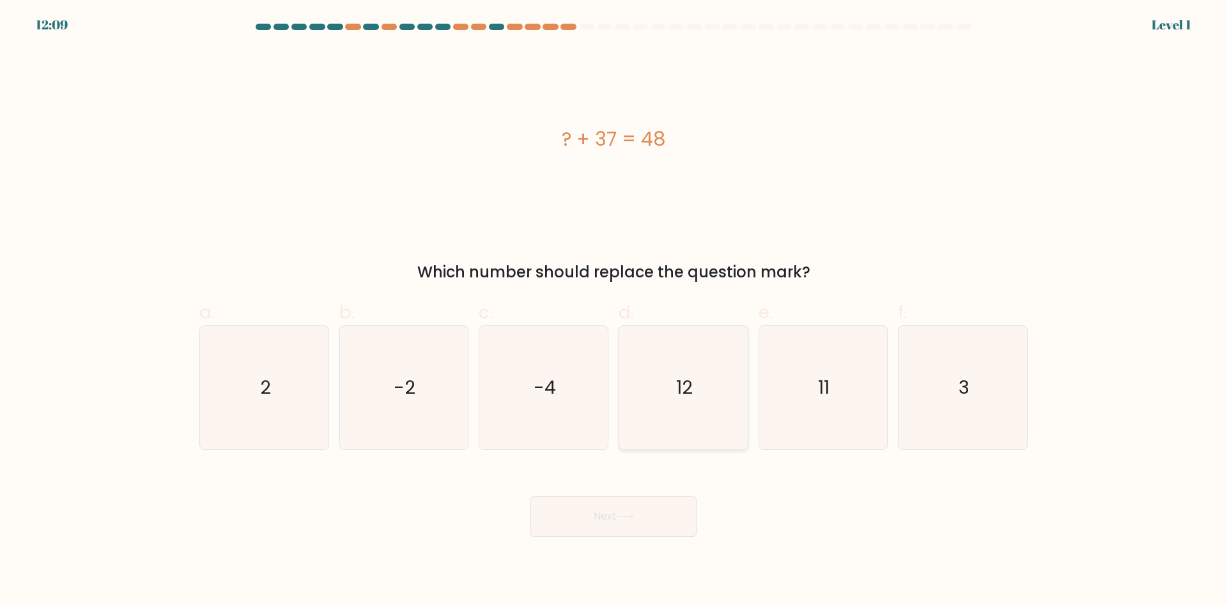
click at [713, 400] on icon "12" at bounding box center [683, 387] width 123 height 123
click at [614, 311] on input "d. 12" at bounding box center [614, 306] width 1 height 8
radio input "true"
click at [637, 503] on button "Next" at bounding box center [613, 516] width 166 height 41
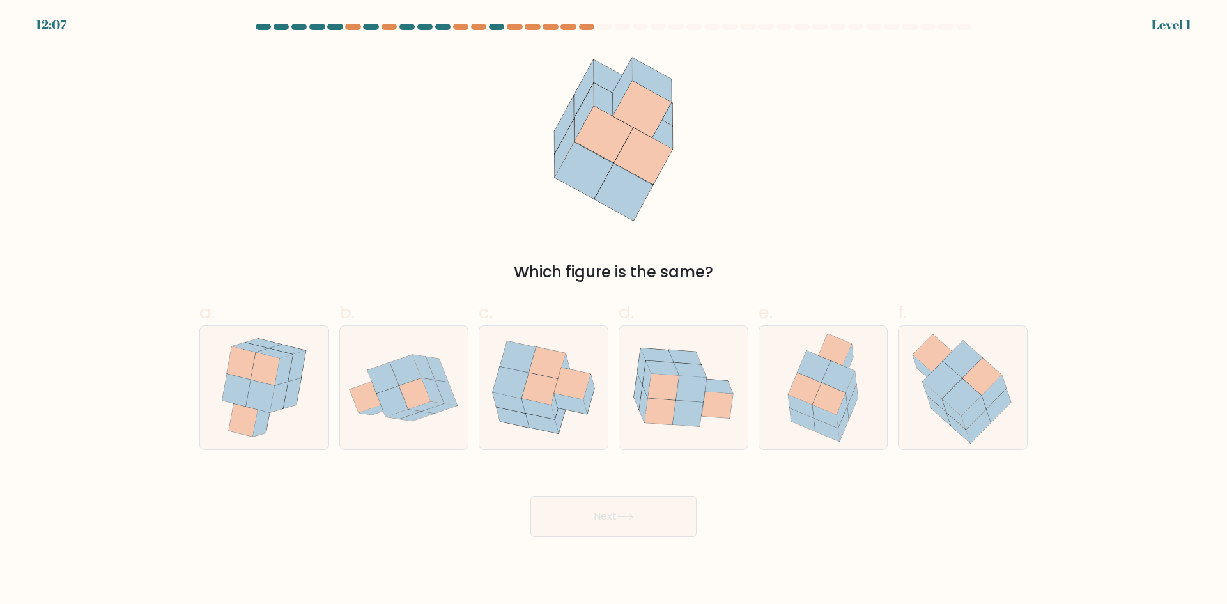
click at [643, 513] on button "Next" at bounding box center [613, 516] width 166 height 41
click at [661, 428] on icon at bounding box center [683, 388] width 128 height 104
click at [614, 311] on input "d." at bounding box center [614, 306] width 1 height 8
radio input "true"
click at [661, 483] on div "Next" at bounding box center [614, 501] width 844 height 72
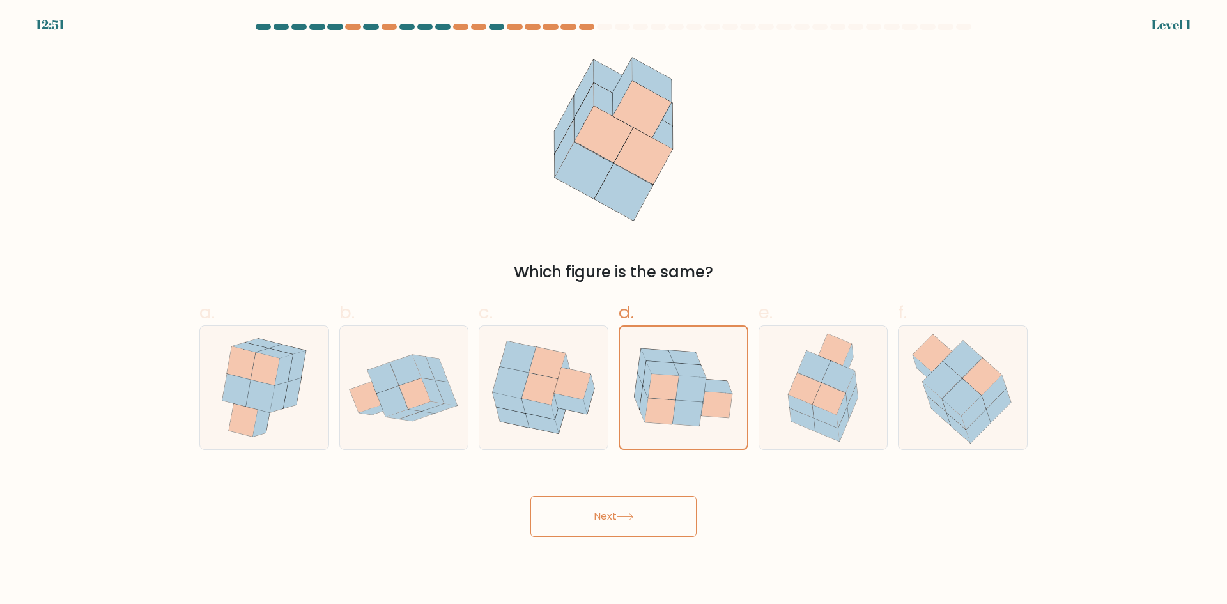
click at [654, 498] on button "Next" at bounding box center [613, 516] width 166 height 41
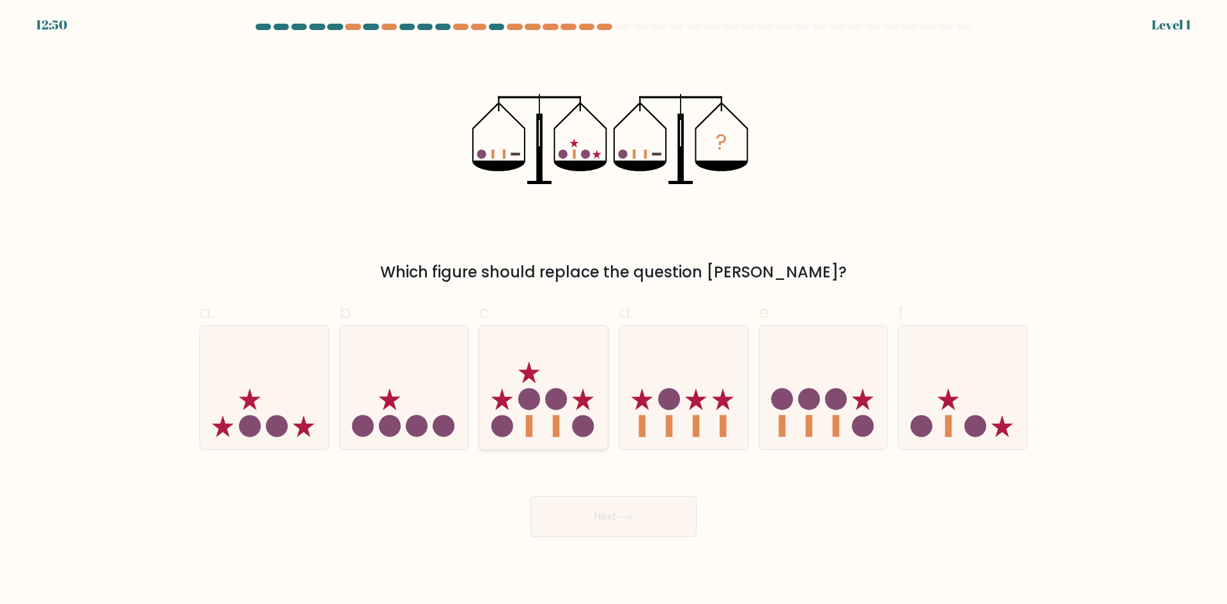
click at [570, 405] on icon at bounding box center [543, 387] width 128 height 106
click at [614, 311] on input "c." at bounding box center [614, 306] width 1 height 8
radio input "true"
click at [647, 529] on button "Next" at bounding box center [613, 516] width 166 height 41
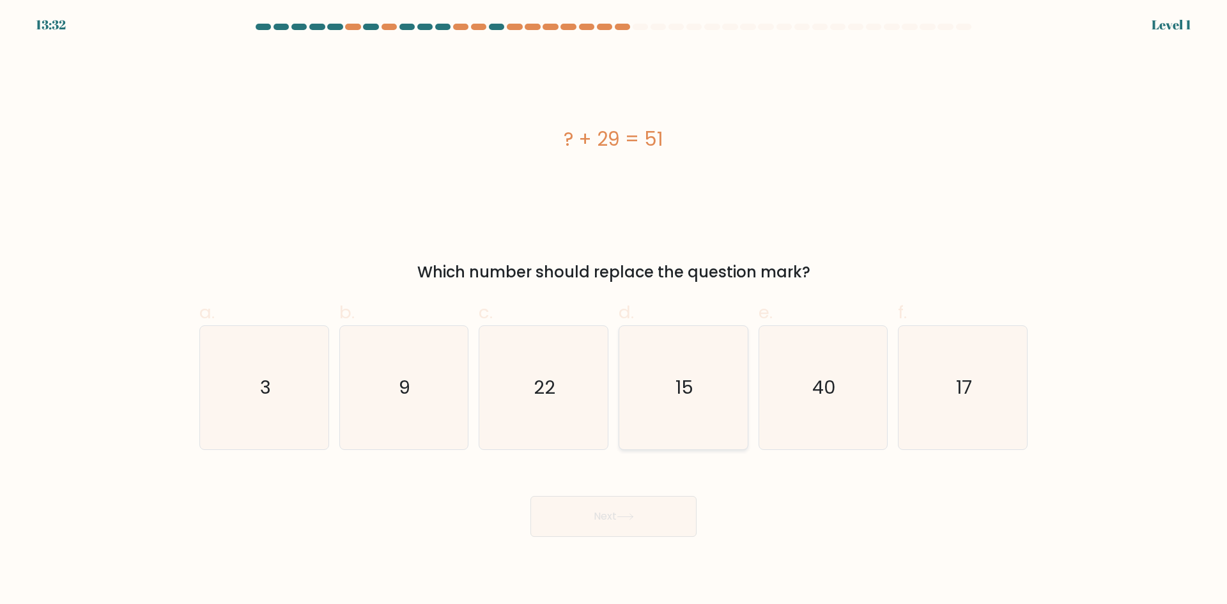
drag, startPoint x: 807, startPoint y: 389, endPoint x: 725, endPoint y: 421, distance: 87.2
click at [794, 396] on icon "40" at bounding box center [822, 387] width 123 height 123
click at [614, 311] on input "e. 40" at bounding box center [614, 306] width 1 height 8
radio input "true"
click at [600, 525] on button "Next" at bounding box center [613, 516] width 166 height 41
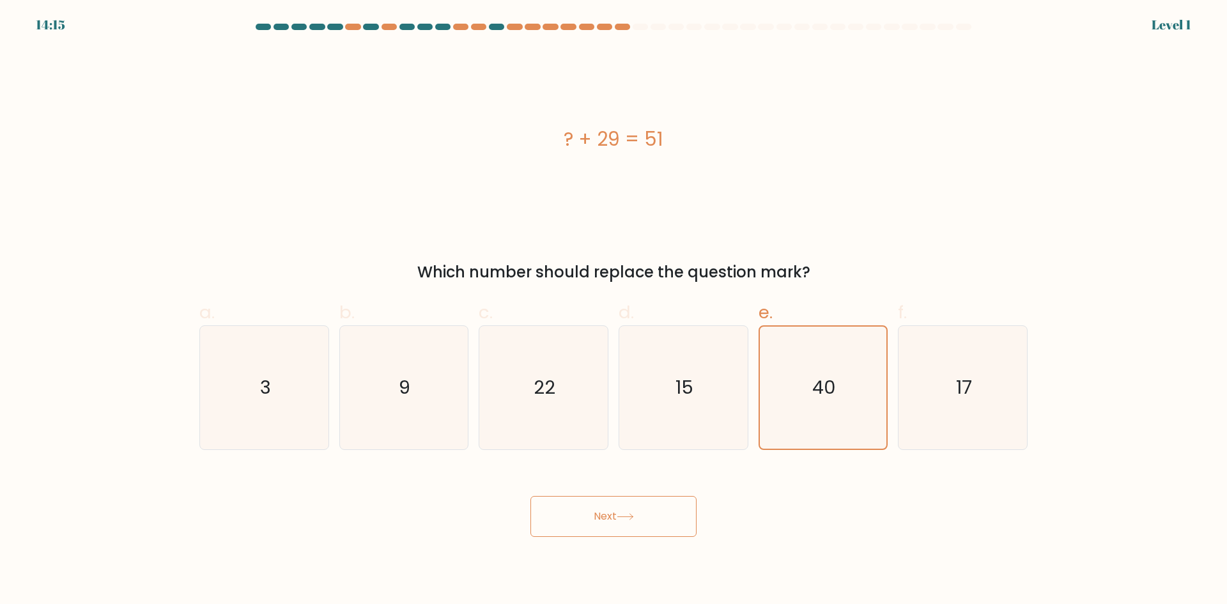
click at [661, 550] on body "14:15 Level 1 3" at bounding box center [613, 302] width 1227 height 604
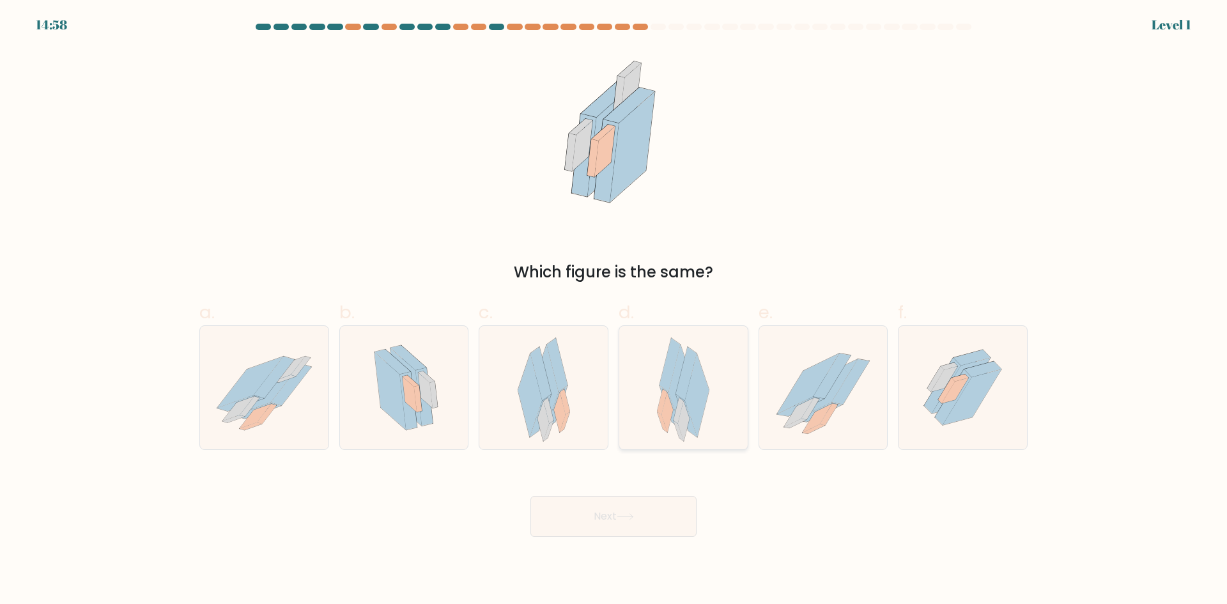
click at [649, 404] on div at bounding box center [684, 387] width 130 height 125
click at [614, 311] on input "d." at bounding box center [614, 306] width 1 height 8
radio input "true"
click at [631, 518] on icon at bounding box center [625, 516] width 17 height 7
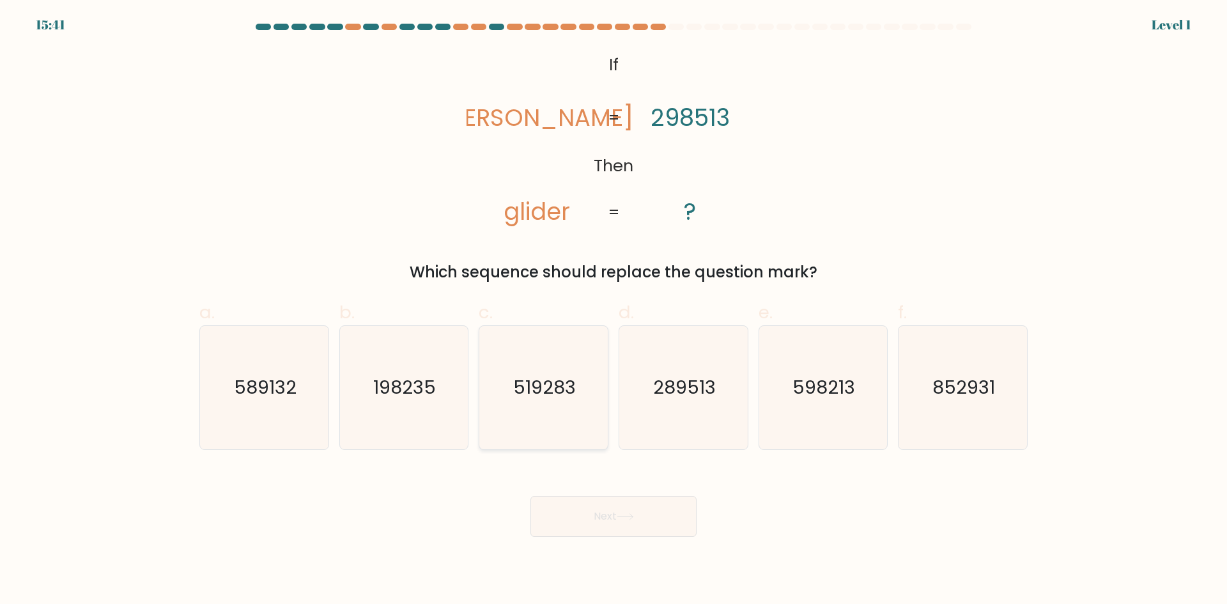
drag, startPoint x: 578, startPoint y: 382, endPoint x: 584, endPoint y: 438, distance: 55.8
click at [578, 382] on icon "519283" at bounding box center [543, 387] width 123 height 123
click at [614, 311] on input "c. 519283" at bounding box center [614, 306] width 1 height 8
radio input "true"
click at [642, 535] on button "Next" at bounding box center [613, 516] width 166 height 41
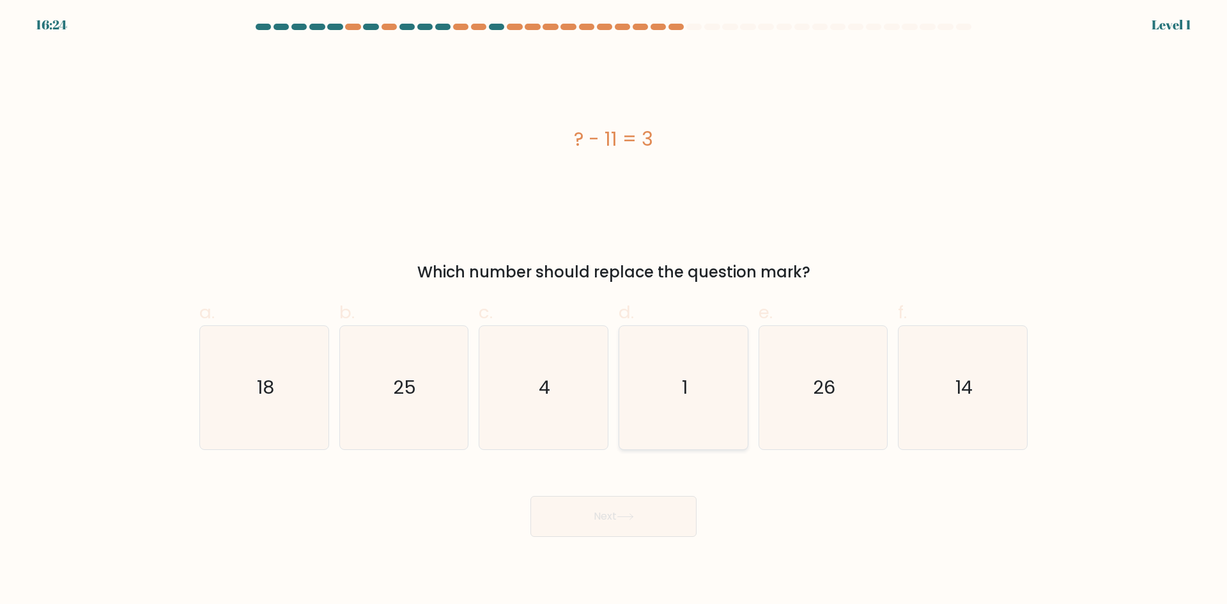
click at [722, 435] on icon "1" at bounding box center [683, 387] width 123 height 123
click at [614, 311] on input "d. 1" at bounding box center [614, 306] width 1 height 8
radio input "true"
click at [667, 511] on button "Next" at bounding box center [613, 516] width 166 height 41
click at [679, 428] on icon "1" at bounding box center [683, 388] width 122 height 122
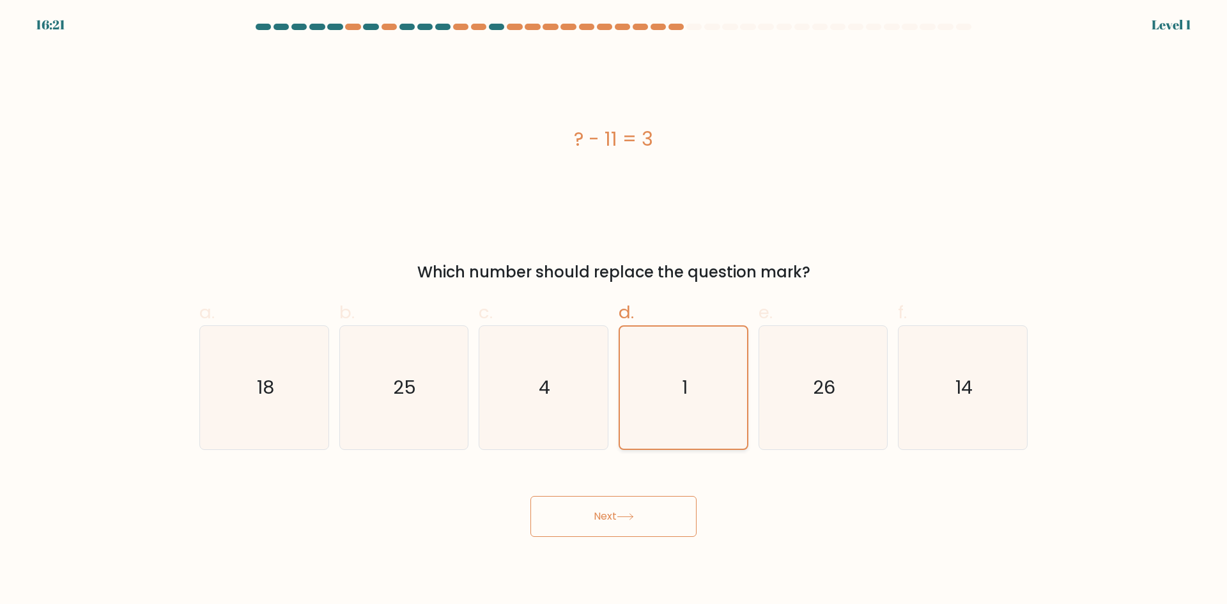
click at [614, 311] on input "d. 1" at bounding box center [614, 306] width 1 height 8
click at [651, 516] on button "Next" at bounding box center [613, 516] width 166 height 41
click at [666, 486] on div "Next" at bounding box center [614, 501] width 844 height 72
click at [631, 510] on button "Next" at bounding box center [613, 516] width 166 height 41
click at [609, 513] on button "Next" at bounding box center [613, 516] width 166 height 41
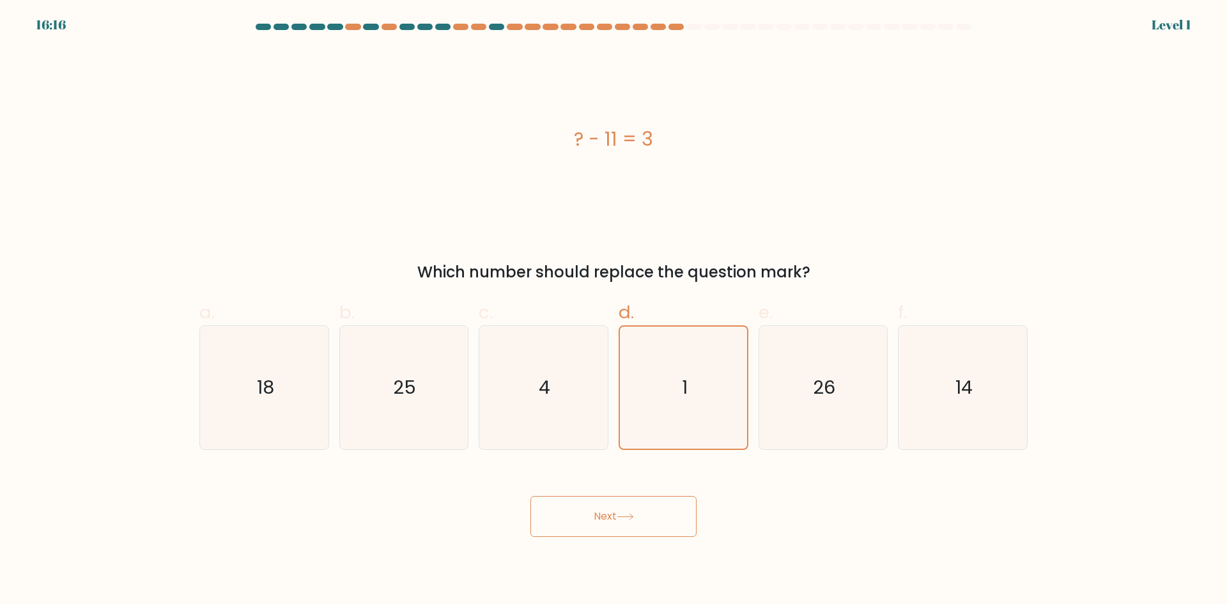
drag, startPoint x: 530, startPoint y: 531, endPoint x: 466, endPoint y: 534, distance: 64.6
click at [471, 537] on body "16:16 Level 1 4" at bounding box center [613, 302] width 1227 height 604
